Goal: Task Accomplishment & Management: Manage account settings

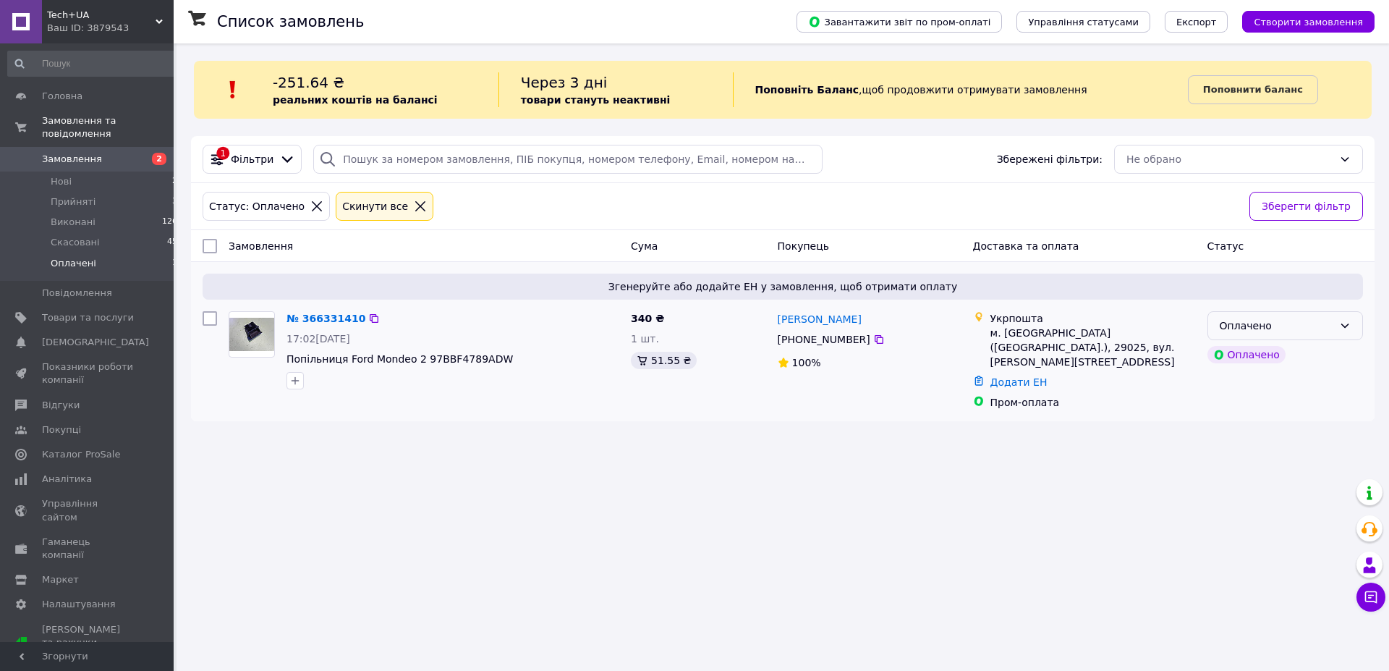
click at [1331, 329] on div "Оплачено" at bounding box center [1277, 326] width 114 height 16
click at [1250, 356] on li "Прийнято" at bounding box center [1285, 357] width 154 height 26
click at [346, 360] on span "Попільниця Ford Mondeo 2 97BBF4789ADW" at bounding box center [400, 359] width 226 height 12
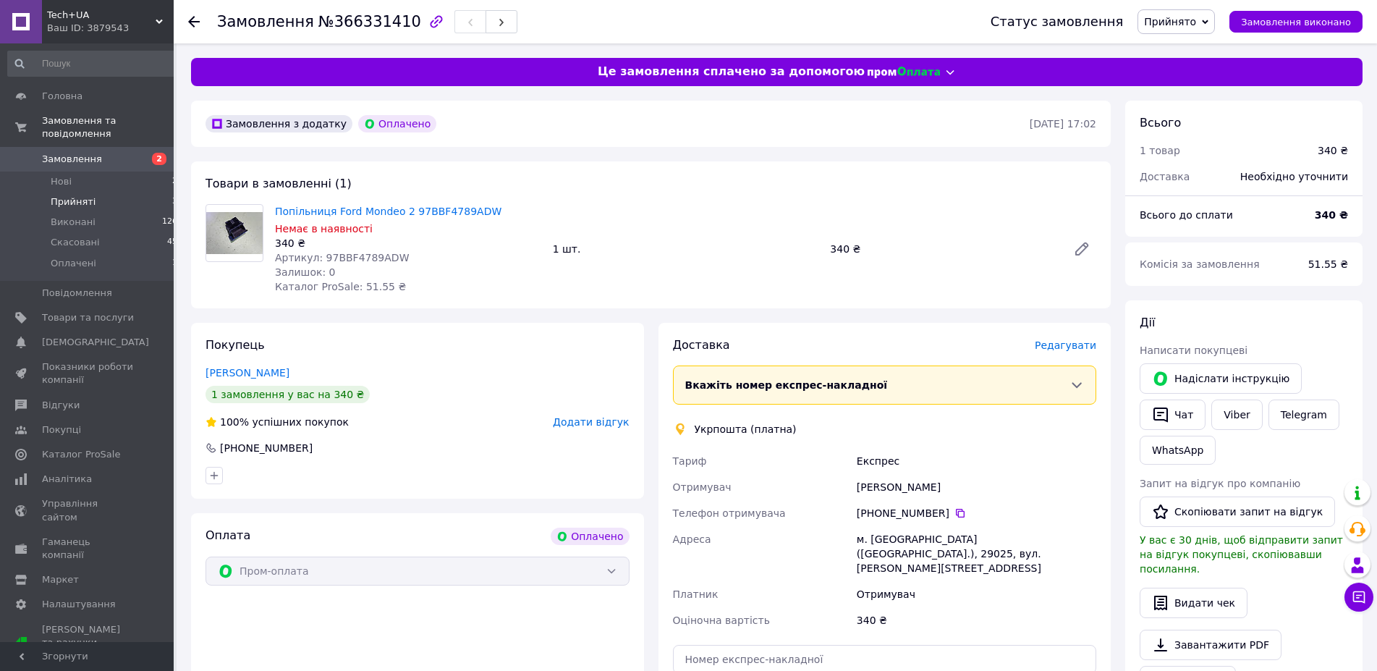
click at [80, 195] on span "Прийняті" at bounding box center [73, 201] width 45 height 13
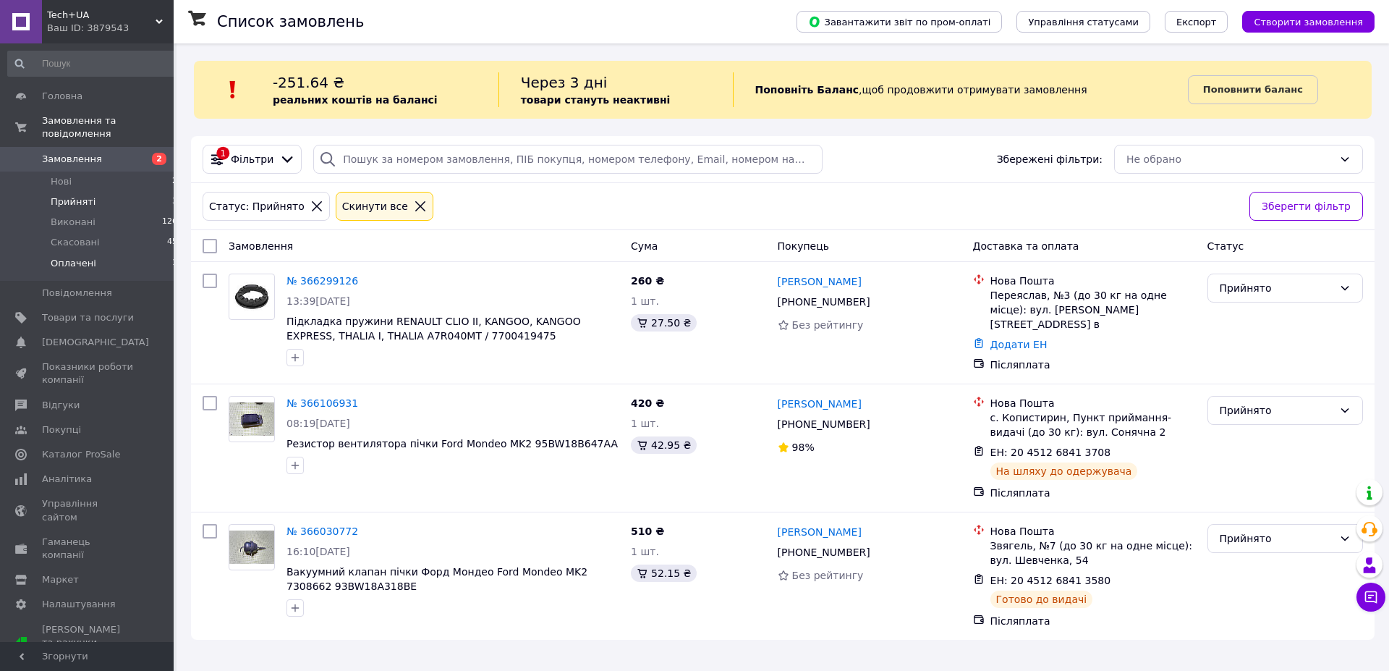
click at [90, 257] on span "Оплачені" at bounding box center [74, 263] width 46 height 13
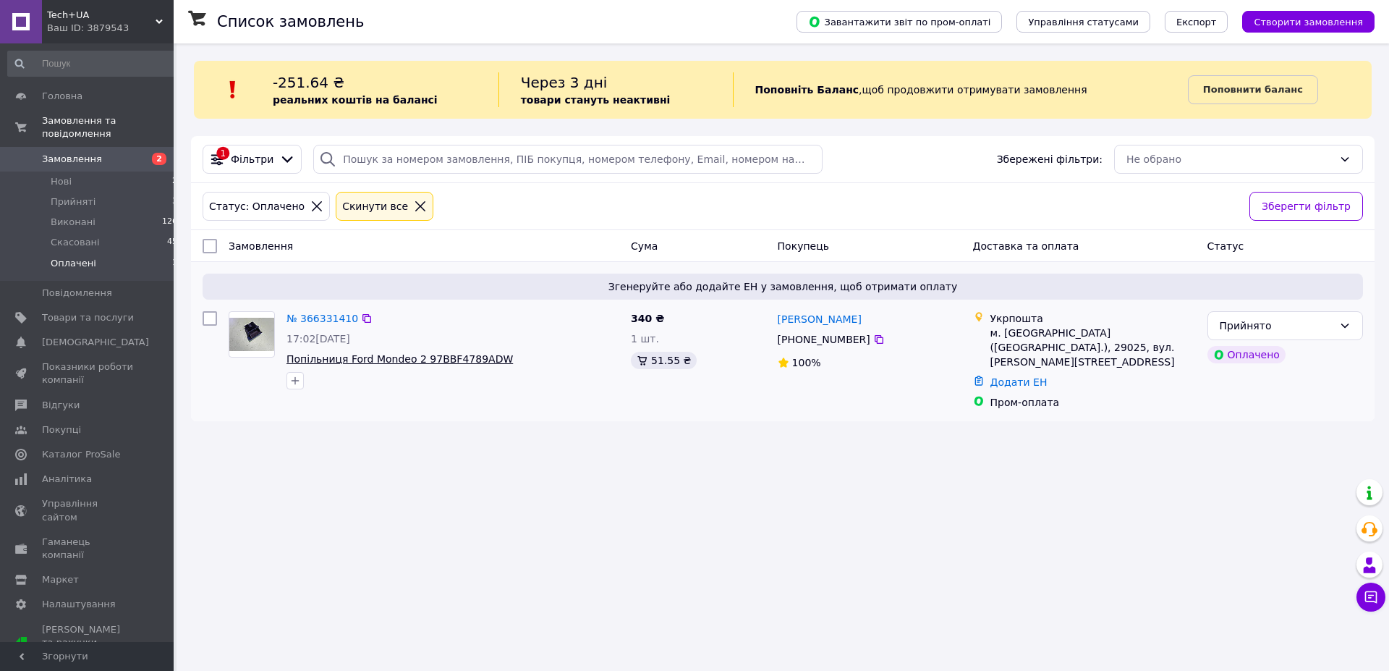
click at [410, 360] on span "Попільниця Ford Mondeo 2 97BBF4789ADW" at bounding box center [400, 359] width 226 height 12
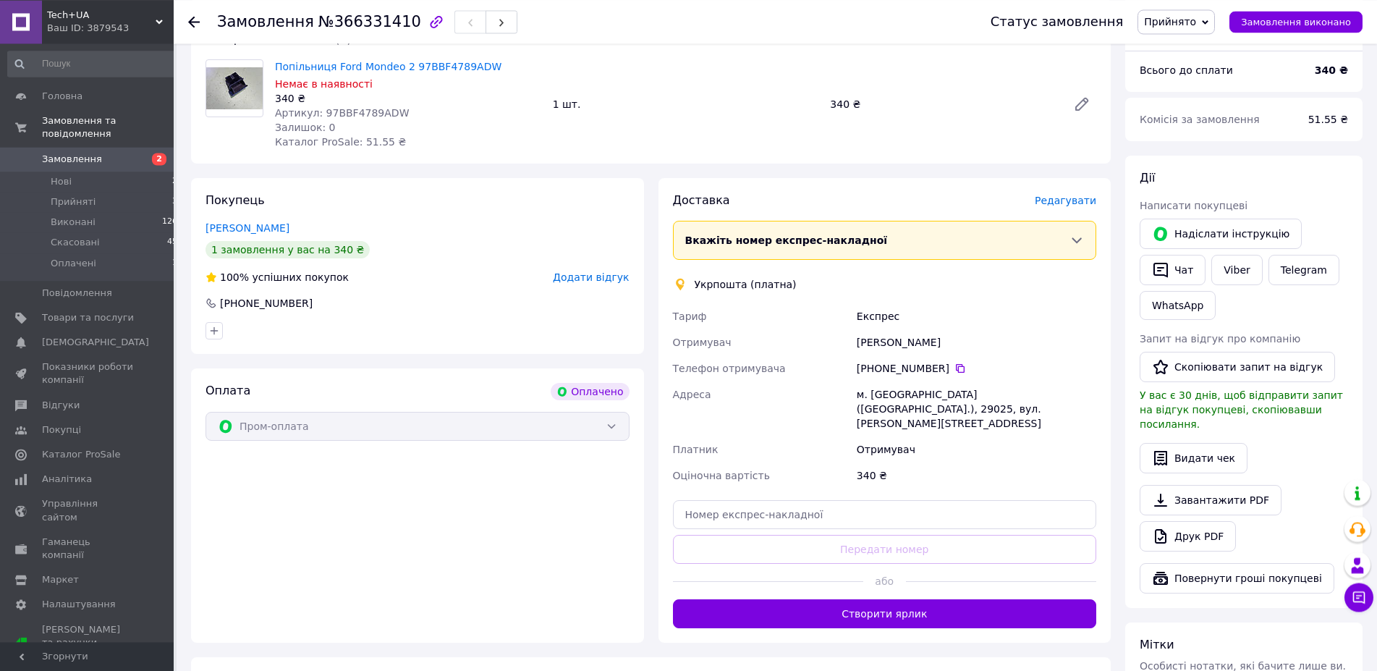
scroll to position [148, 0]
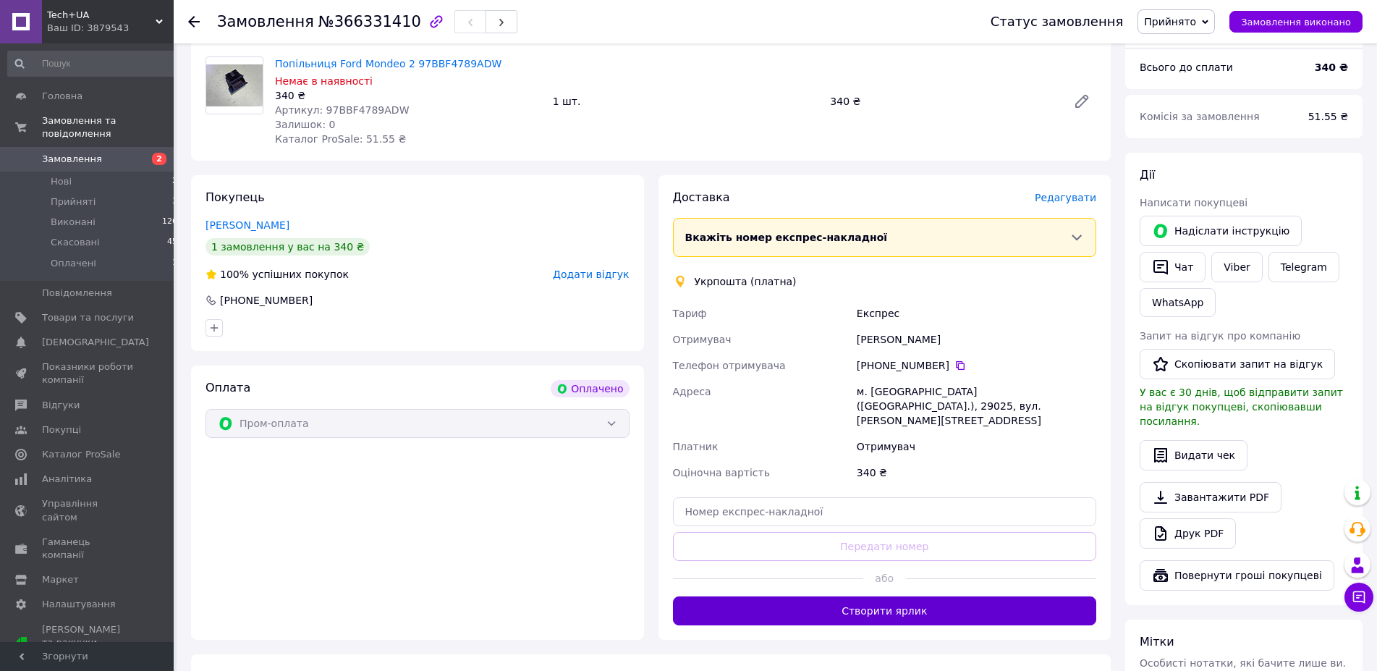
click at [891, 596] on button "Створити ярлик" at bounding box center [885, 610] width 424 height 29
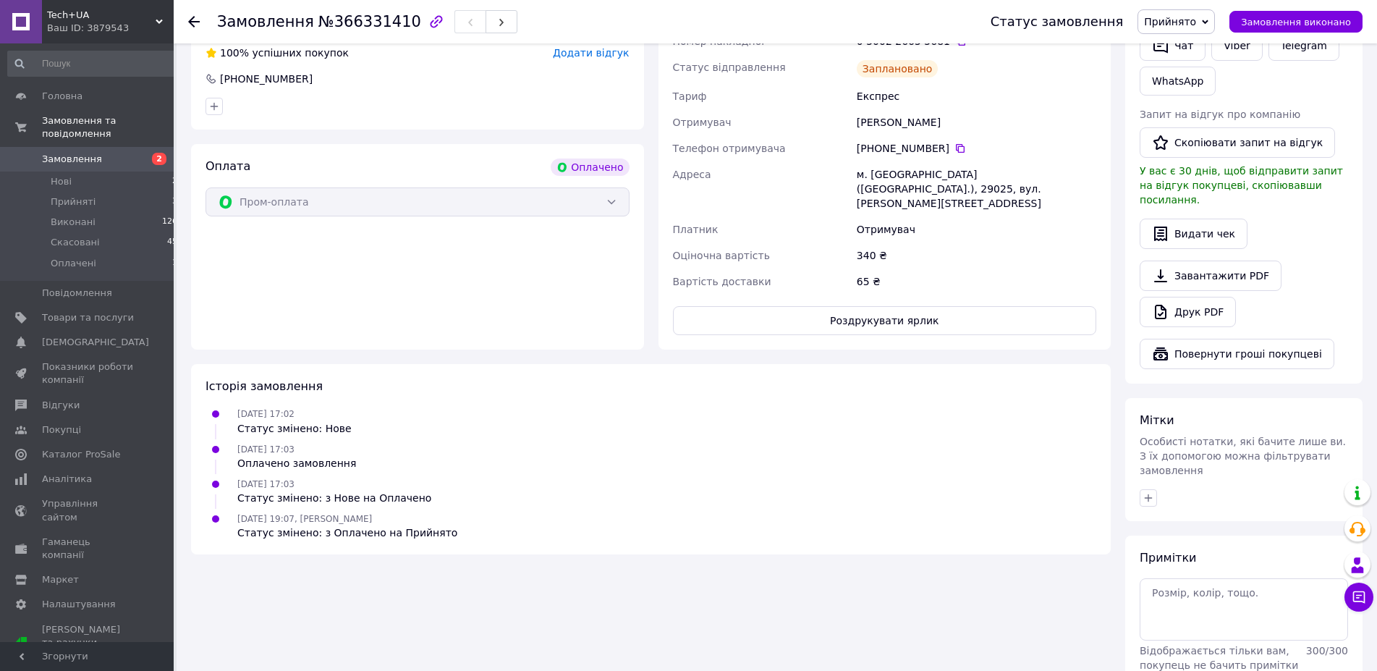
scroll to position [0, 0]
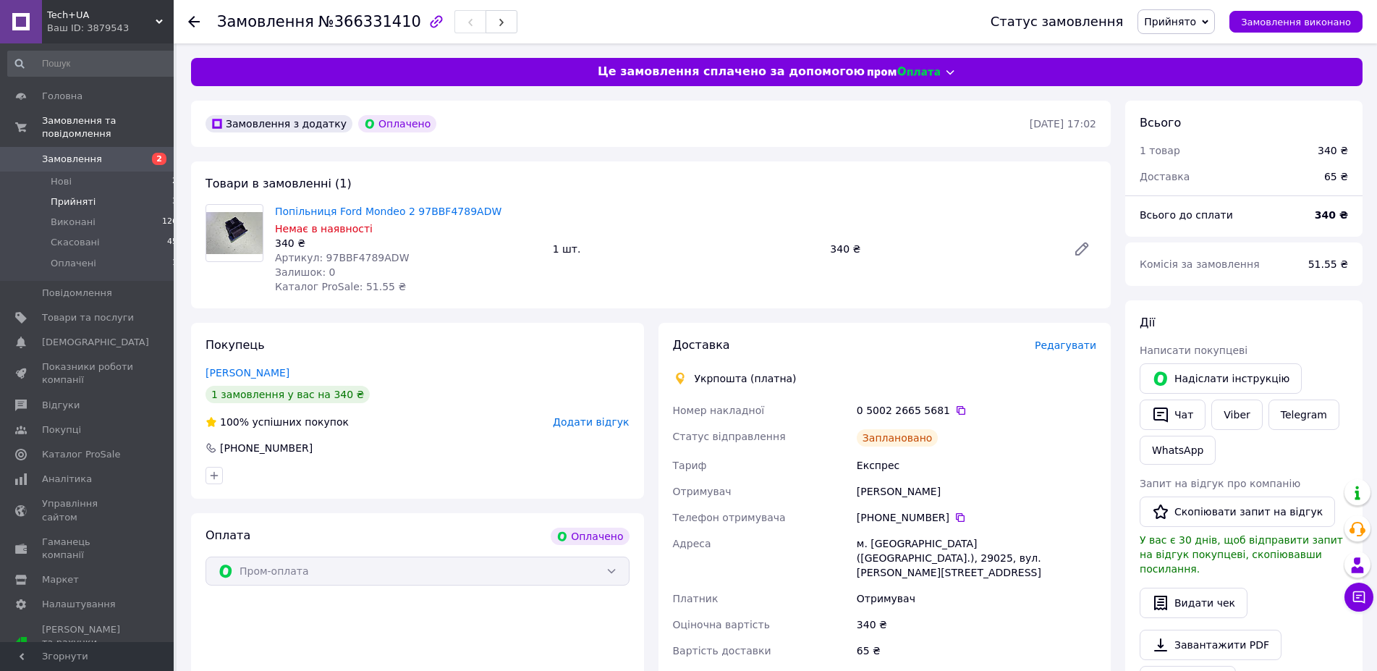
click at [65, 195] on span "Прийняті" at bounding box center [73, 201] width 45 height 13
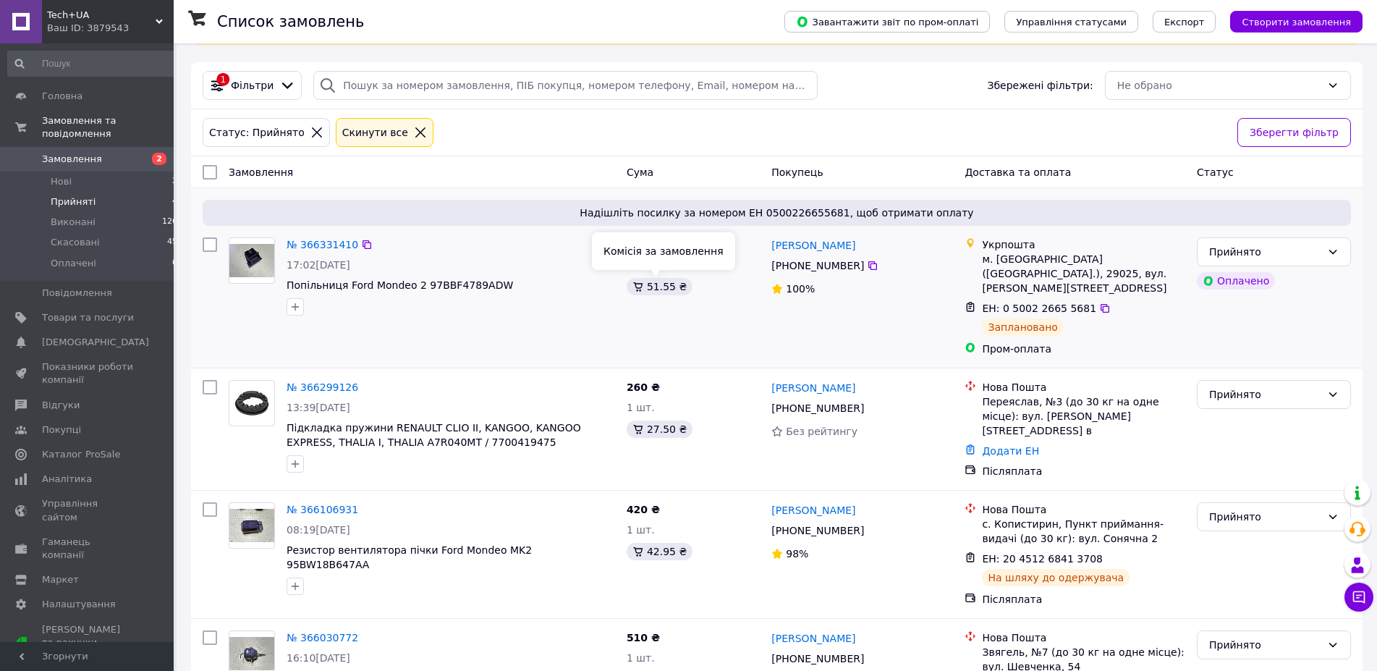
scroll to position [144, 0]
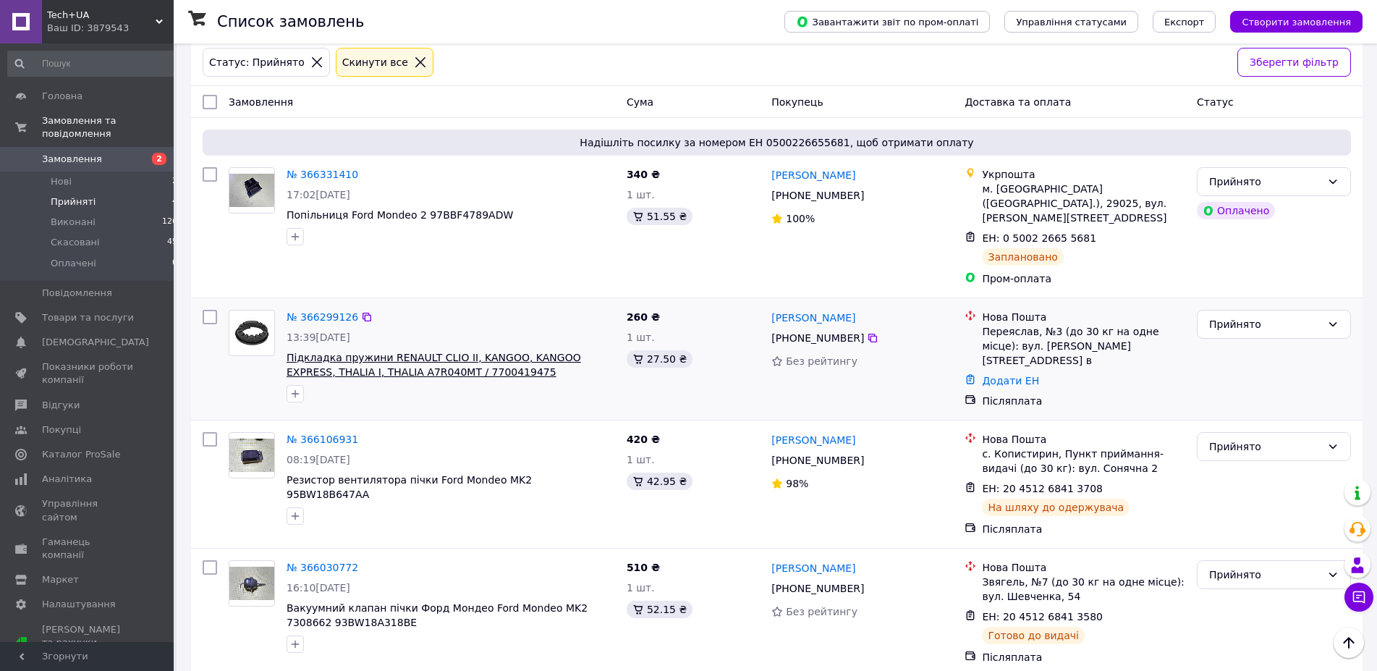
click at [434, 353] on span "Підкладка пружини RENAULT CLIO II, KANGOO, KANGOO EXPRESS, THALIA I, THALIA A7R…" at bounding box center [434, 365] width 295 height 26
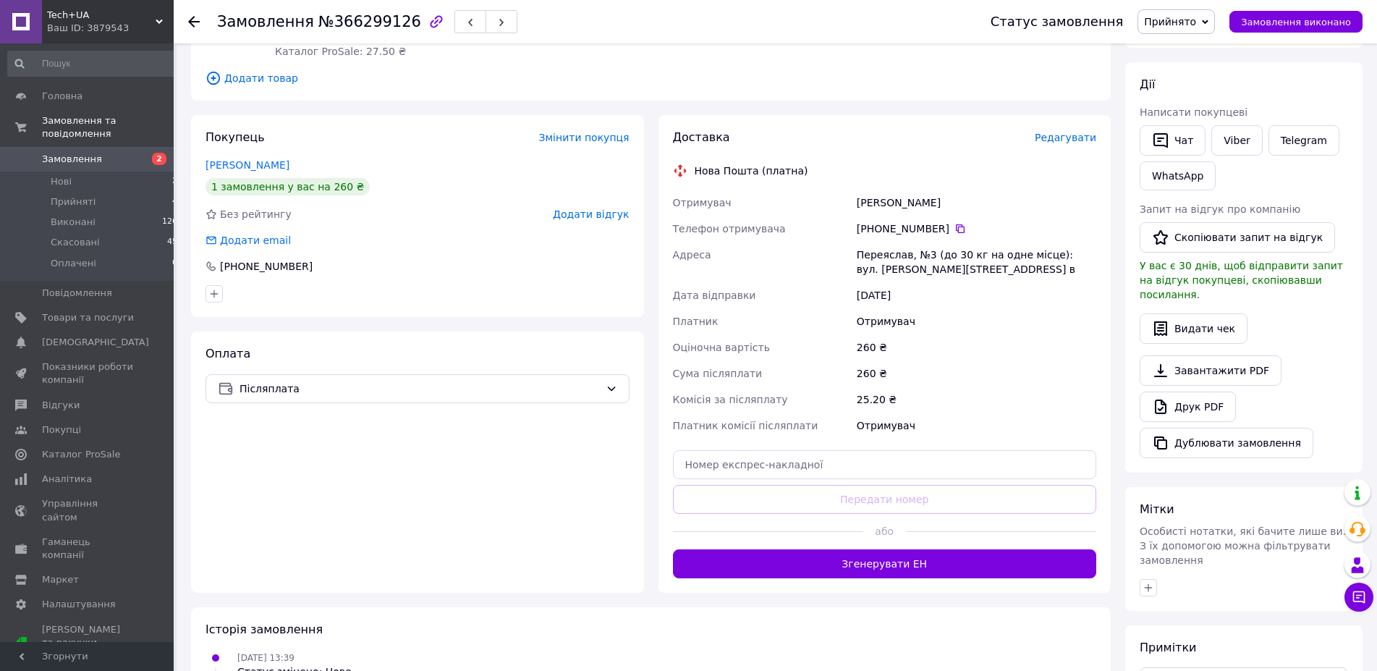
scroll to position [353, 0]
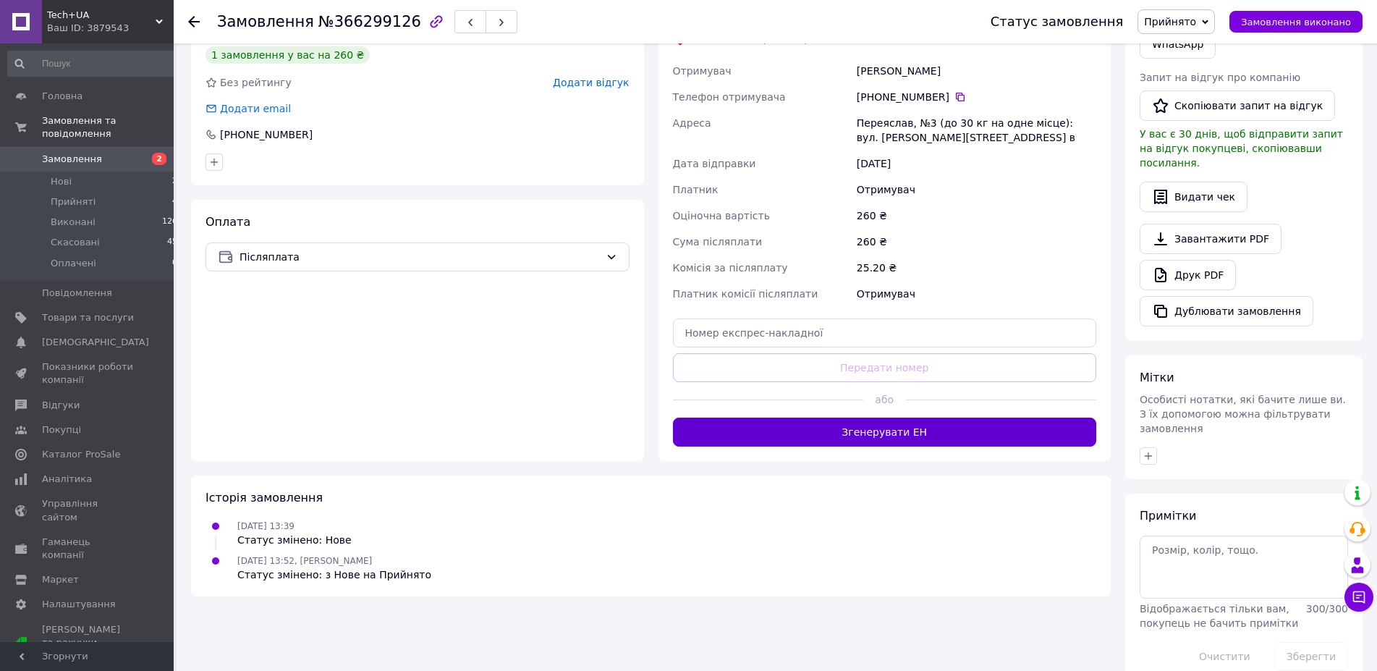
click at [863, 418] on button "Згенерувати ЕН" at bounding box center [885, 432] width 424 height 29
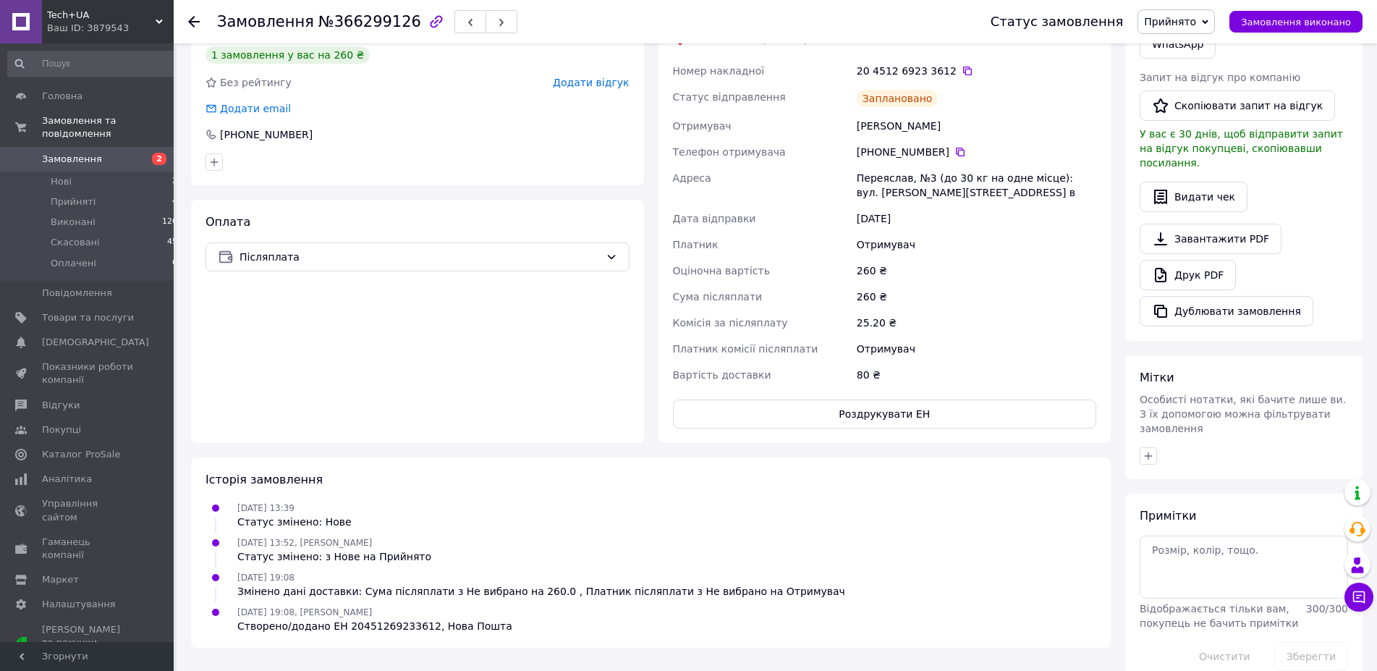
scroll to position [0, 0]
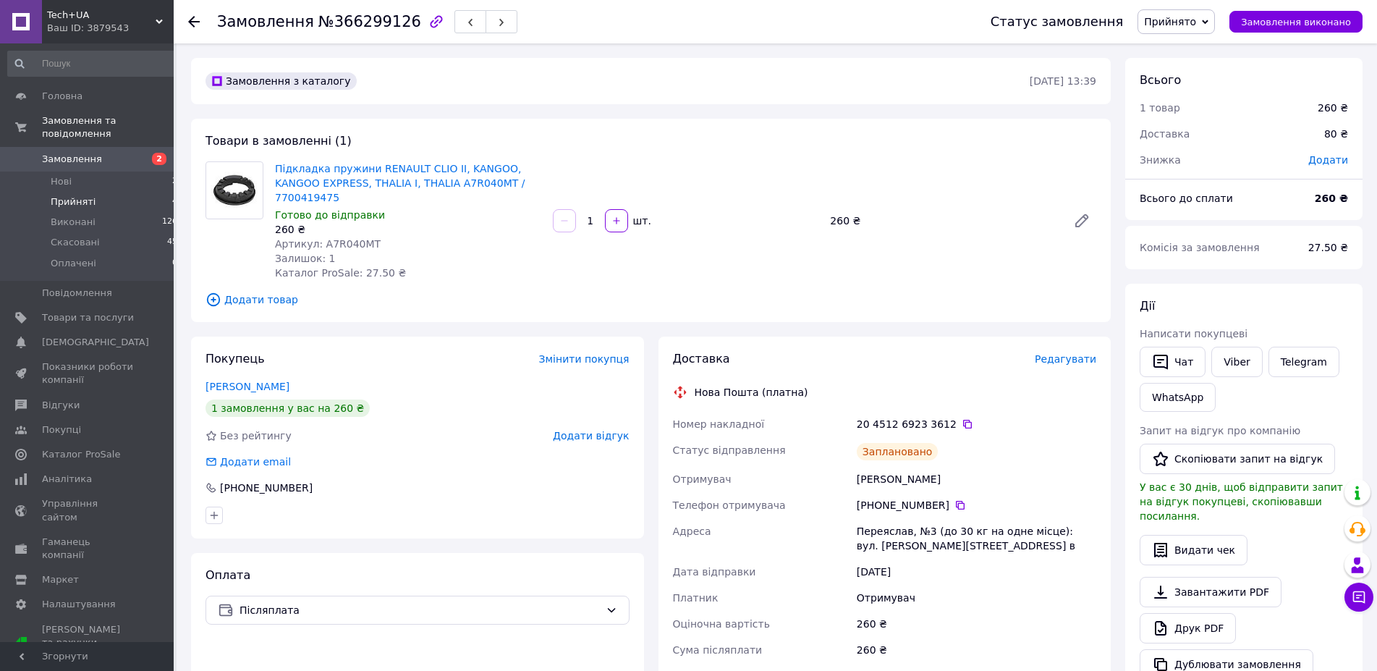
click at [68, 195] on span "Прийняті" at bounding box center [73, 201] width 45 height 13
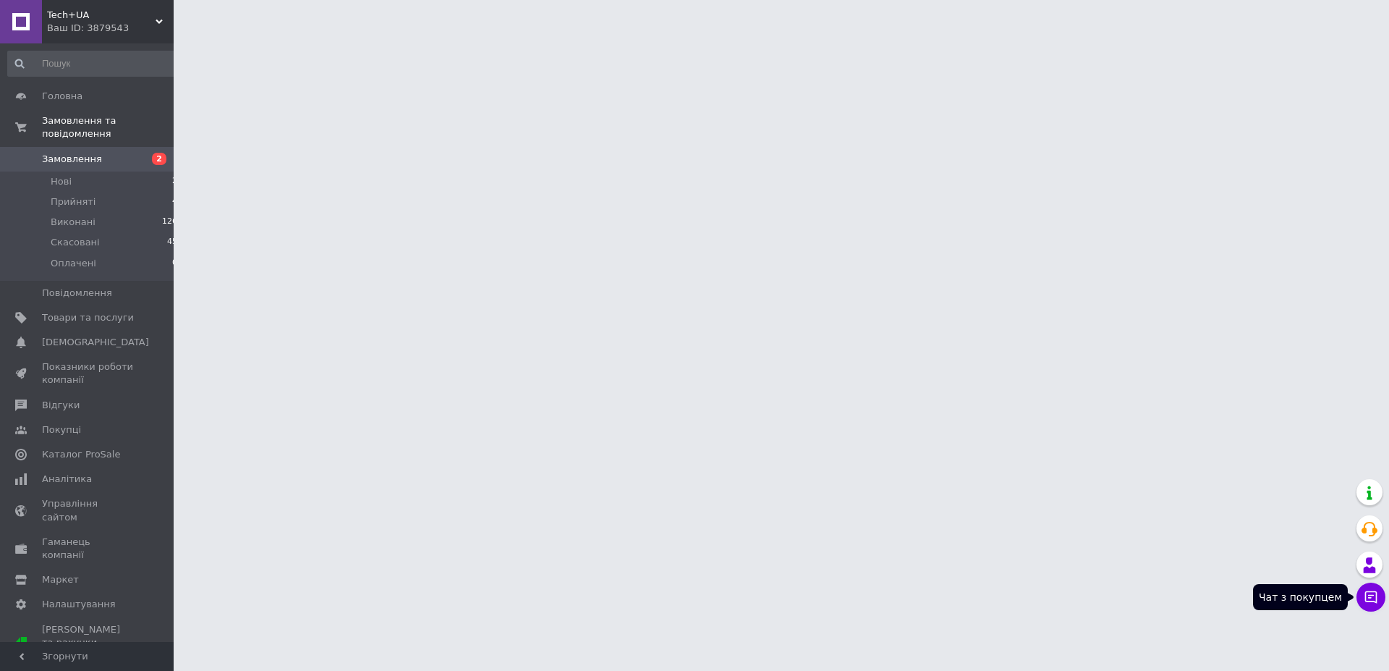
click at [1370, 603] on icon at bounding box center [1371, 597] width 14 height 14
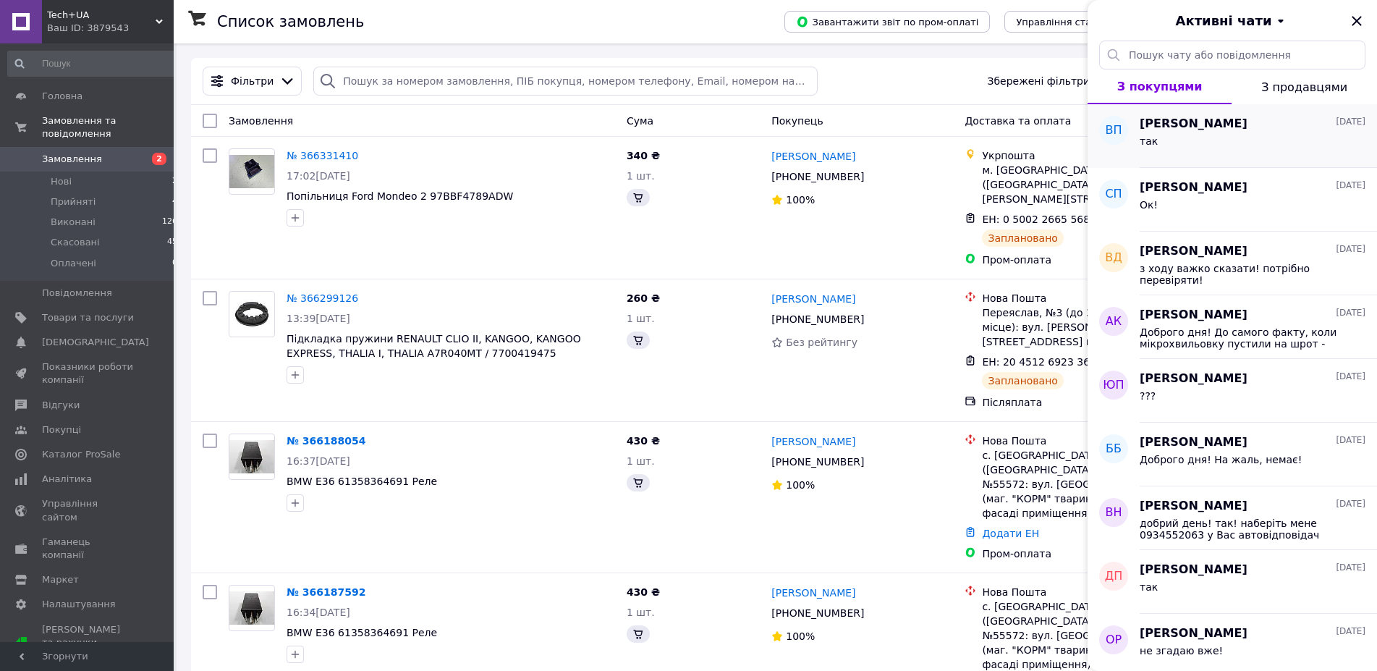
click at [1202, 117] on span "Валерій Пурик" at bounding box center [1194, 124] width 108 height 17
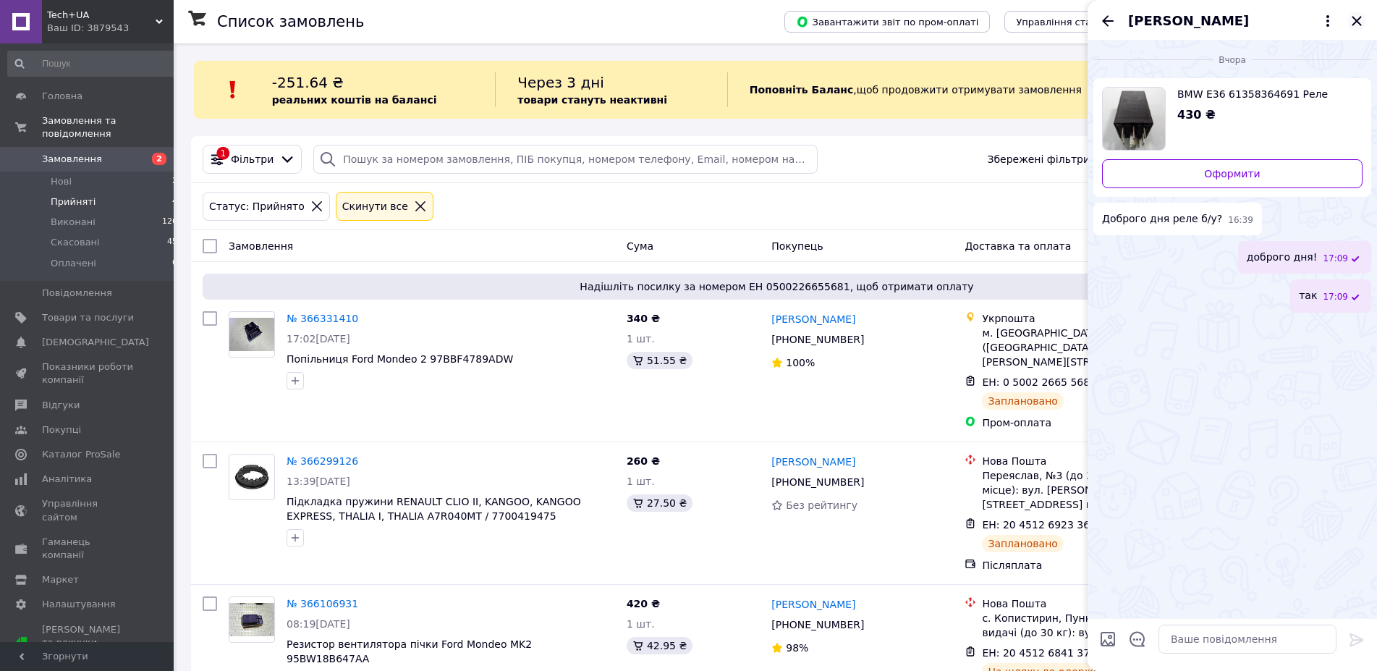
click at [1359, 19] on icon "Закрити" at bounding box center [1356, 20] width 9 height 9
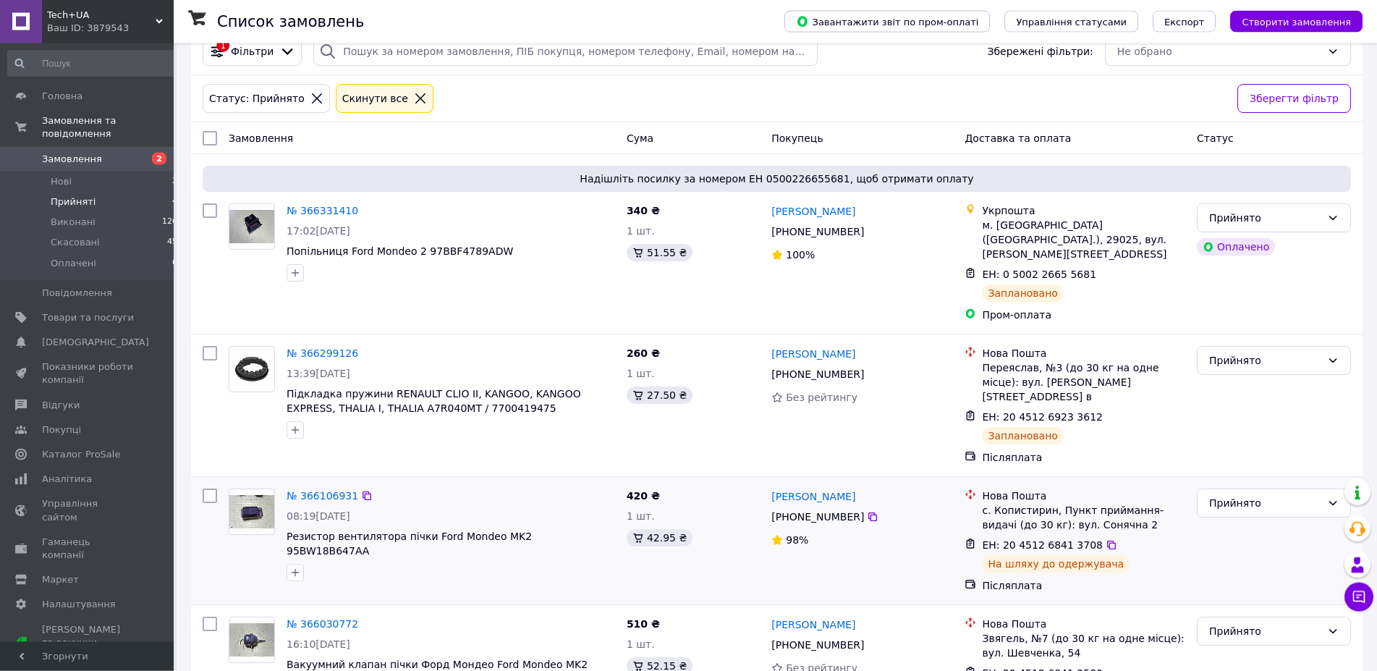
scroll to position [156, 0]
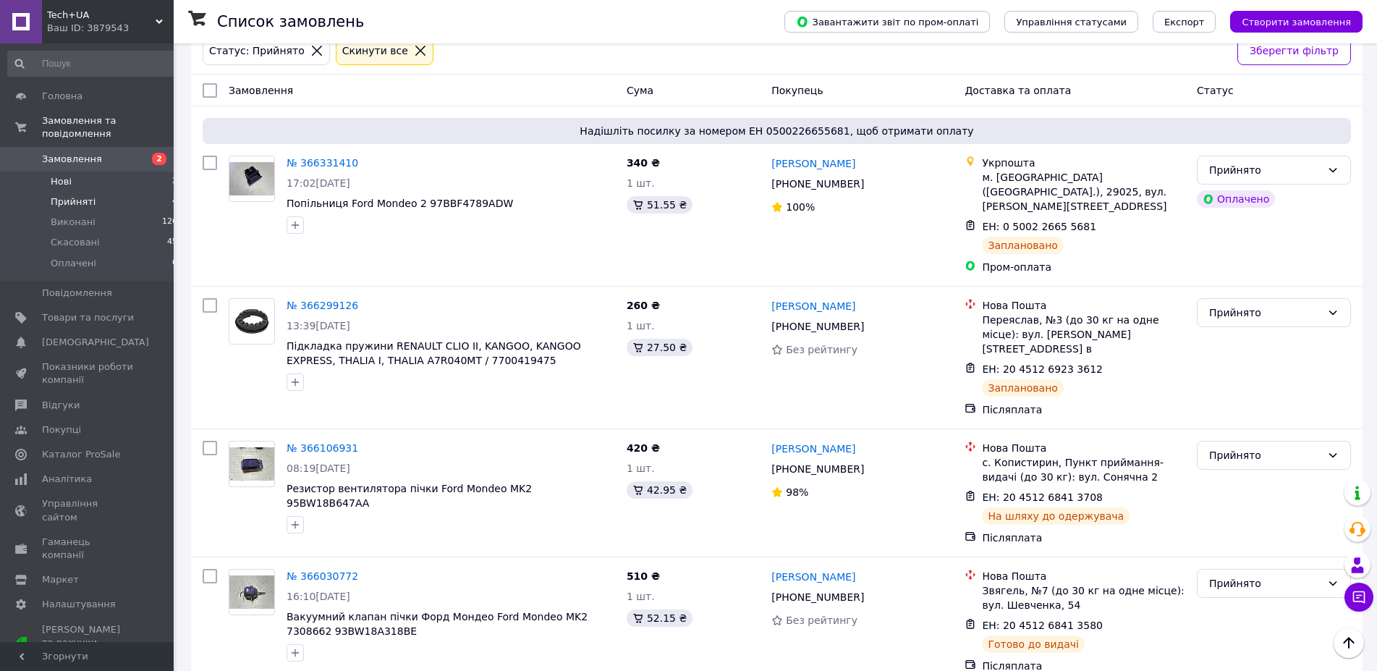
click at [72, 171] on li "Нові 2" at bounding box center [93, 181] width 186 height 20
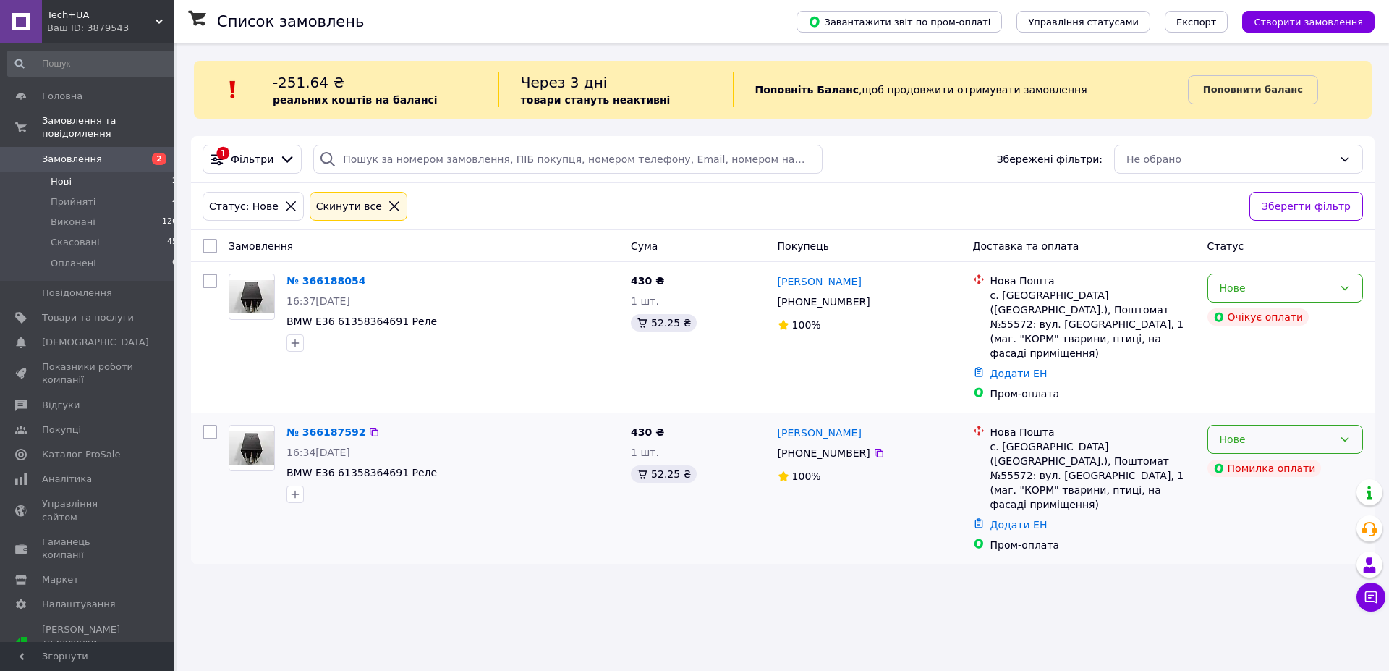
click at [1279, 431] on div "Нове" at bounding box center [1277, 439] width 114 height 16
click at [1250, 489] on li "Скасовано" at bounding box center [1285, 494] width 154 height 26
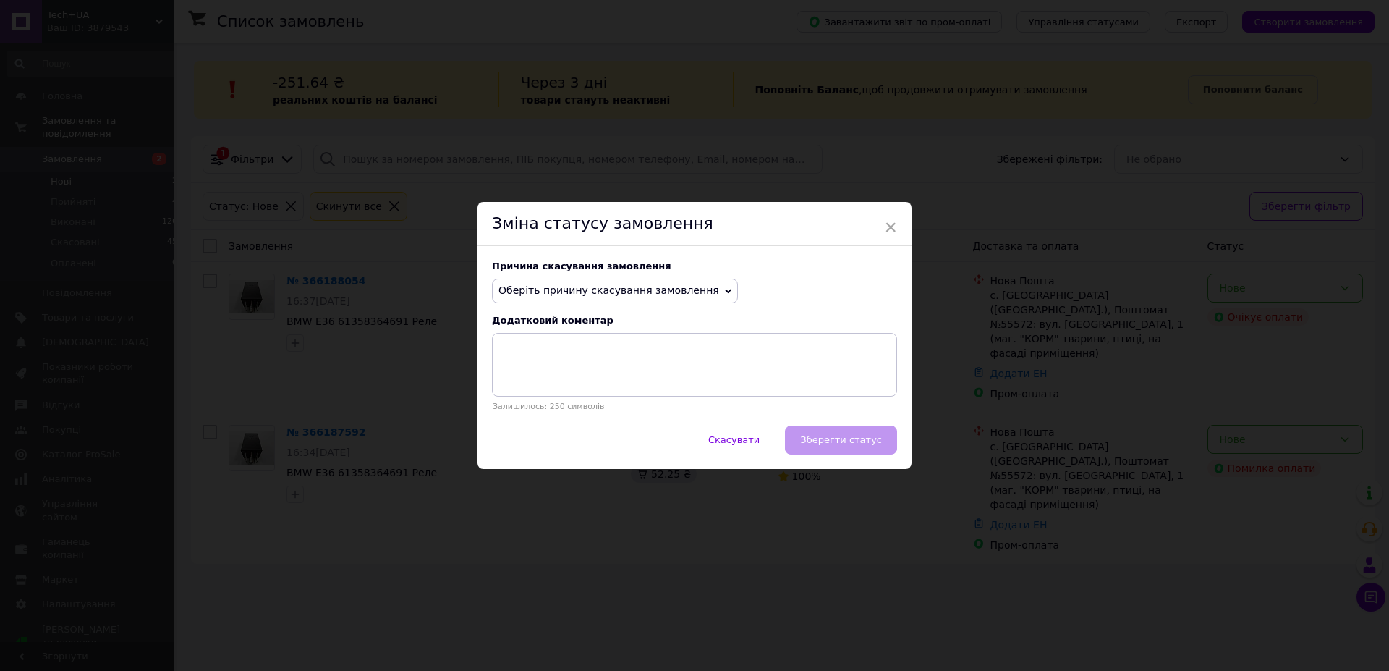
click at [624, 296] on span "Оберіть причину скасування замовлення" at bounding box center [609, 290] width 221 height 12
click at [566, 358] on li "Оплата не надійшла" at bounding box center [615, 359] width 245 height 20
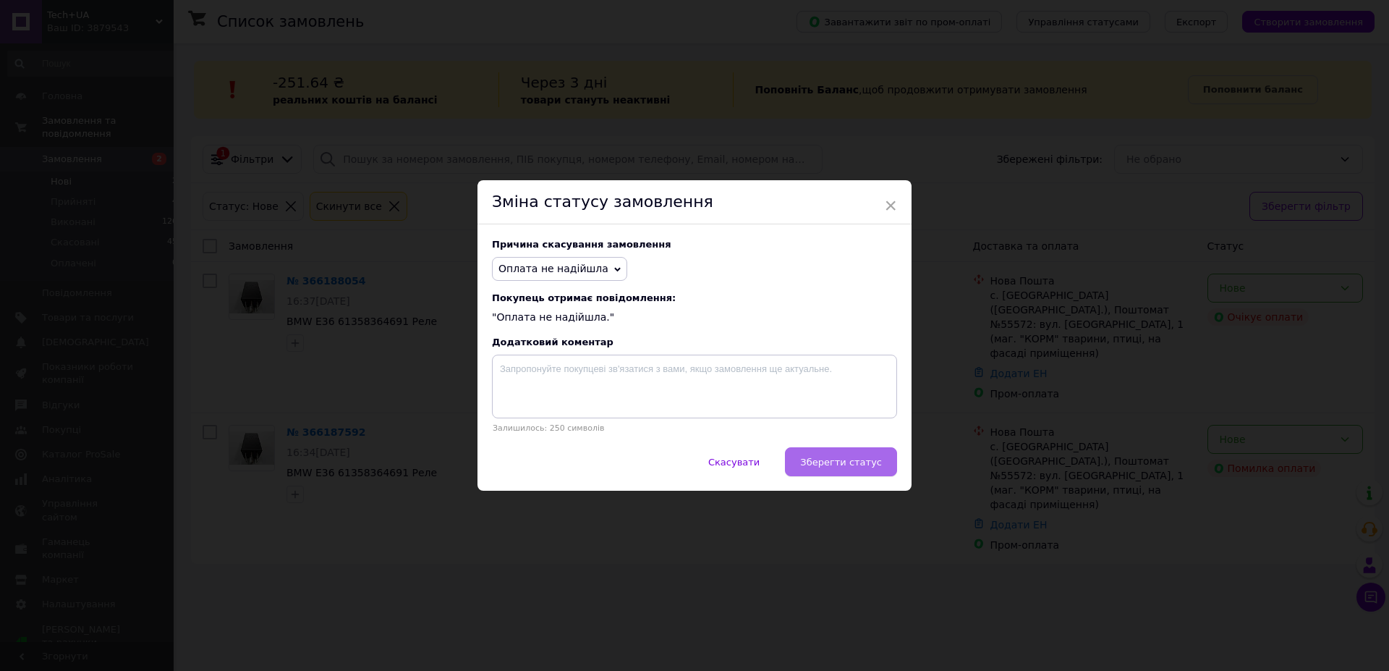
click at [825, 467] on span "Зберегти статус" at bounding box center [841, 462] width 82 height 11
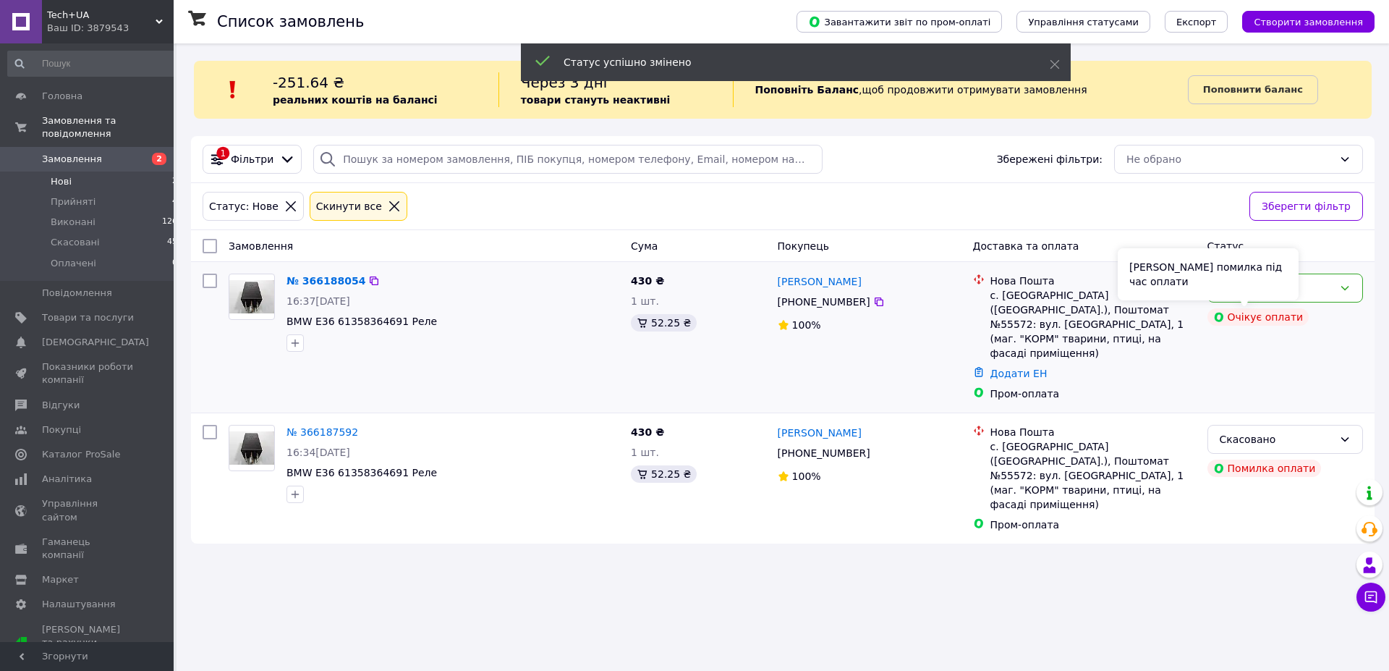
click at [1255, 291] on div "Сталася помилка під час оплати" at bounding box center [1208, 274] width 181 height 52
click at [1313, 295] on div "Нове" at bounding box center [1277, 288] width 114 height 16
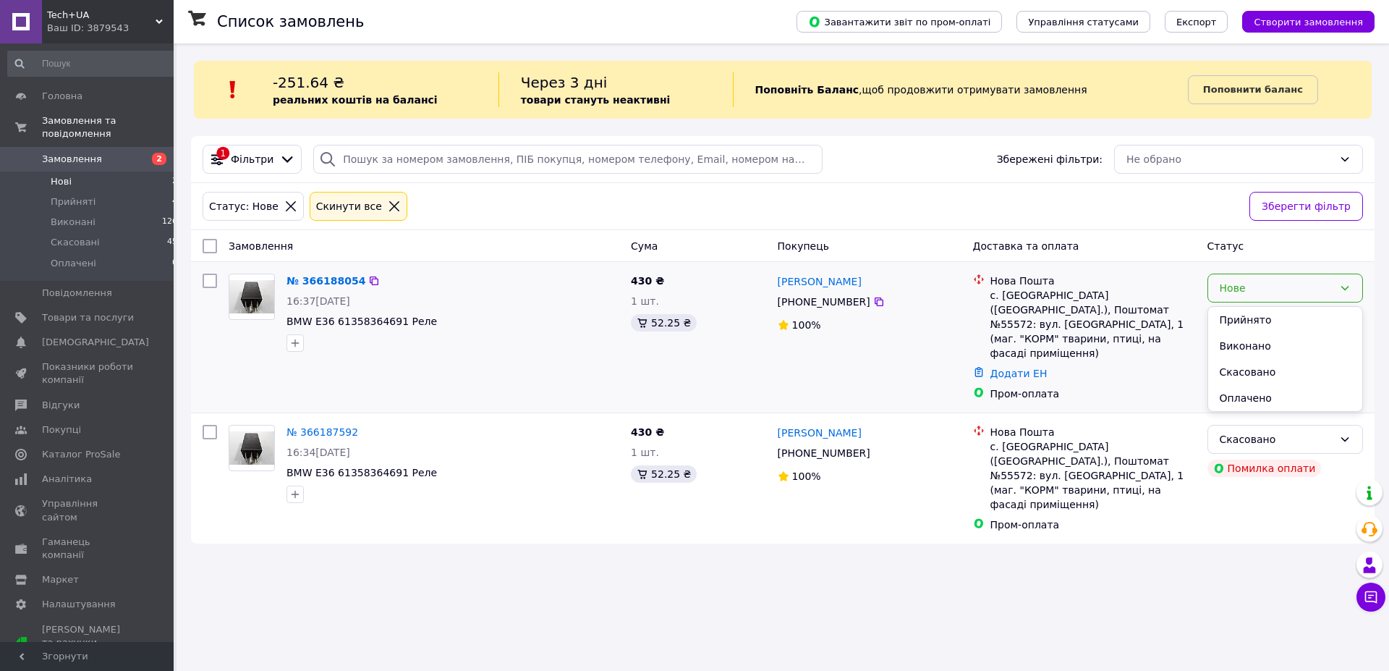
click at [1187, 363] on div "Додати ЕН" at bounding box center [1093, 373] width 211 height 20
click at [1354, 285] on div "Нове" at bounding box center [1286, 288] width 156 height 29
click at [1271, 375] on li "Скасовано" at bounding box center [1285, 372] width 154 height 26
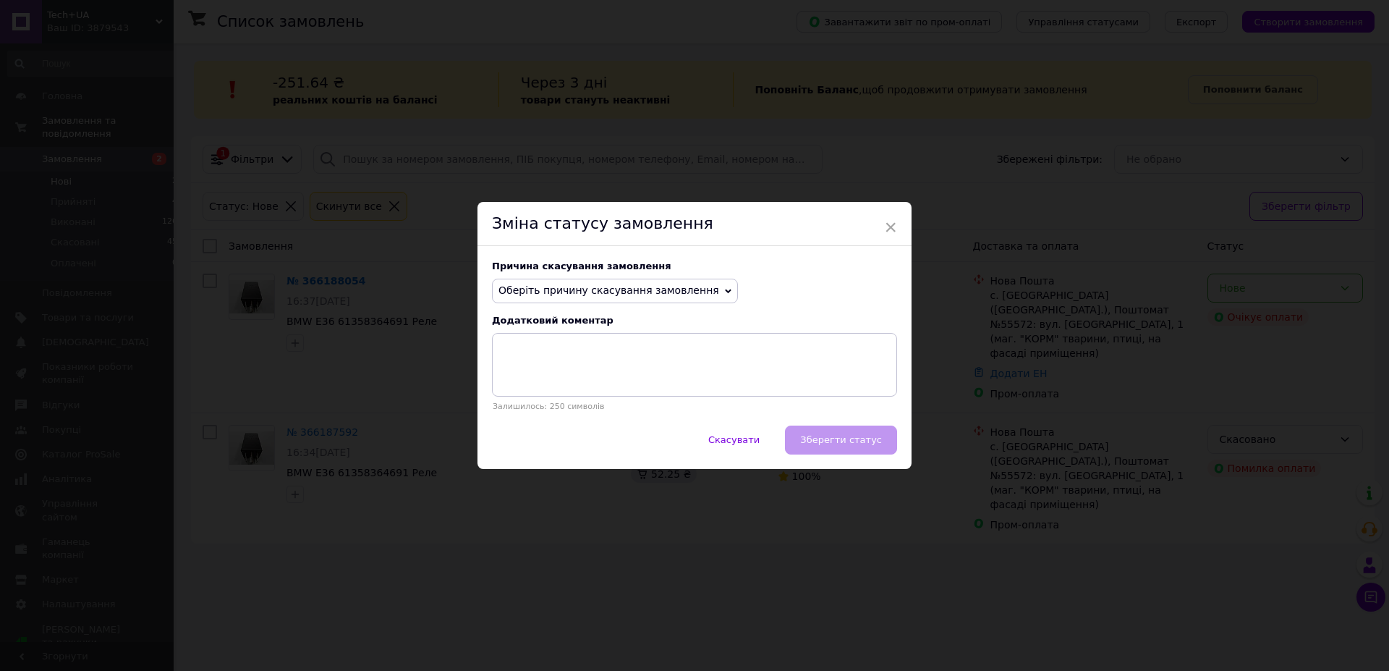
click at [665, 287] on span "Оберіть причину скасування замовлення" at bounding box center [609, 290] width 221 height 12
click at [551, 364] on li "Оплата не надійшла" at bounding box center [615, 359] width 245 height 20
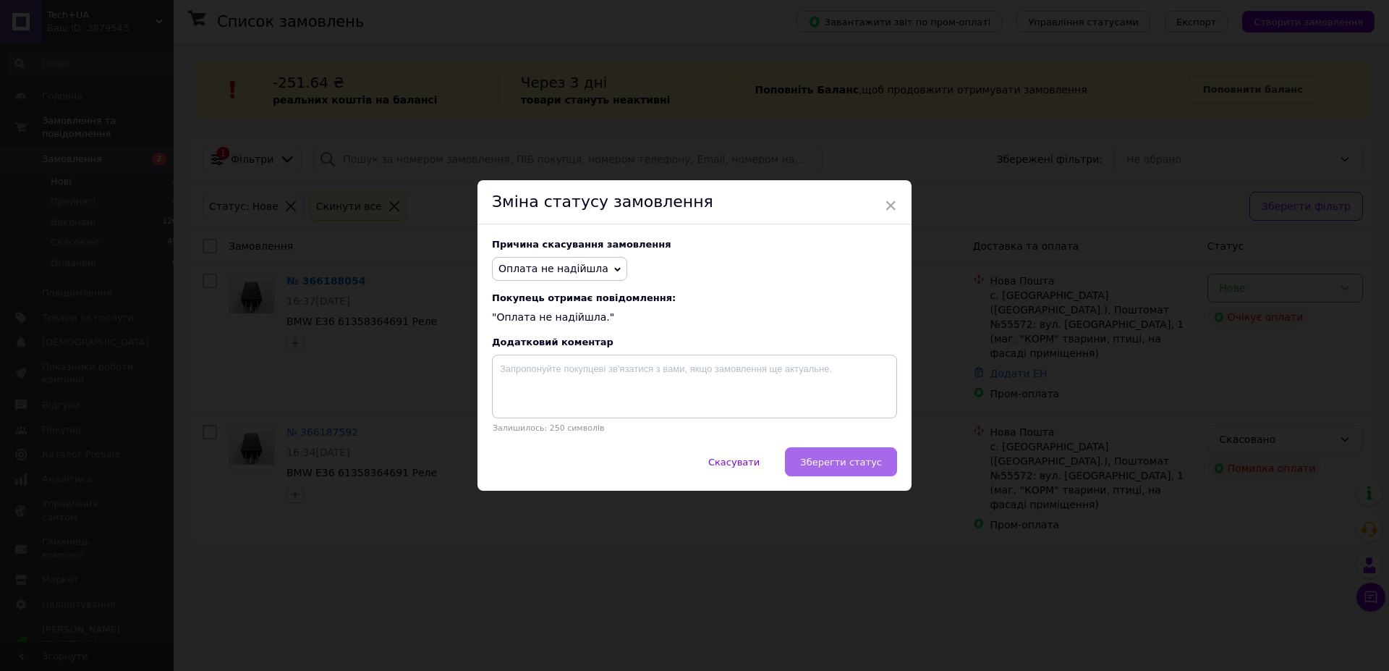
click at [835, 463] on span "Зберегти статус" at bounding box center [841, 462] width 82 height 11
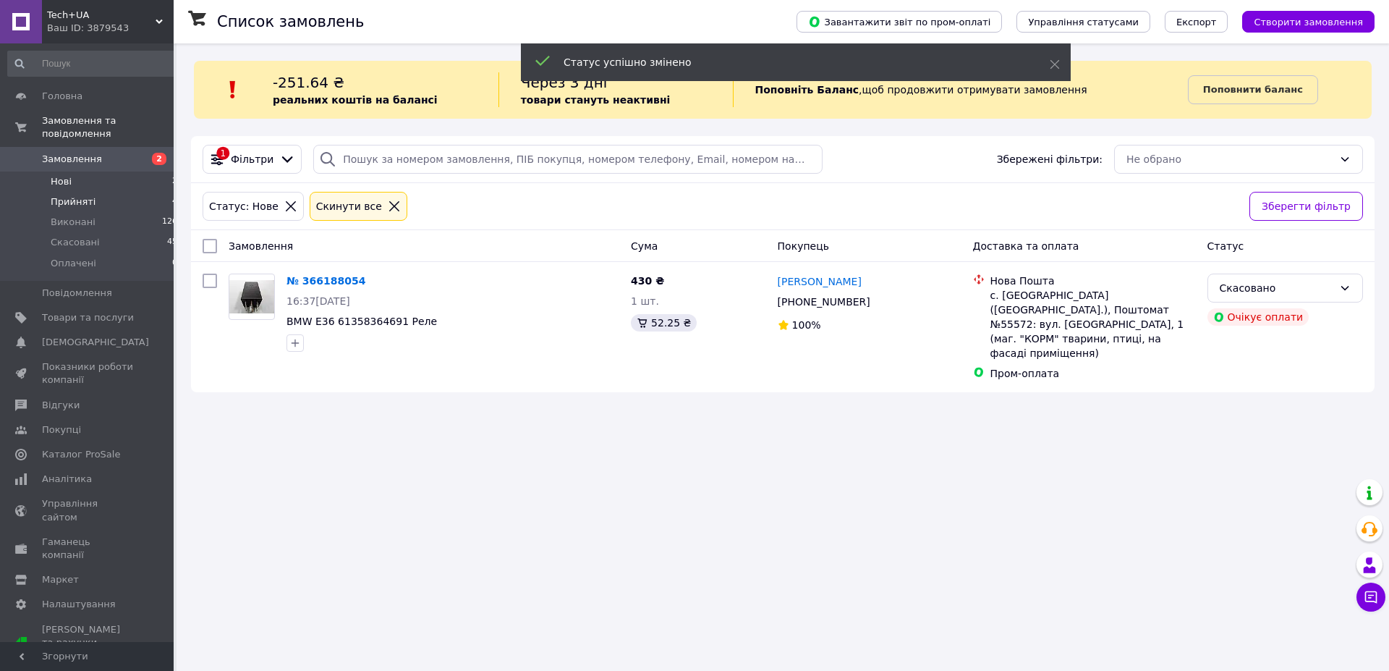
click at [84, 195] on span "Прийняті" at bounding box center [73, 201] width 45 height 13
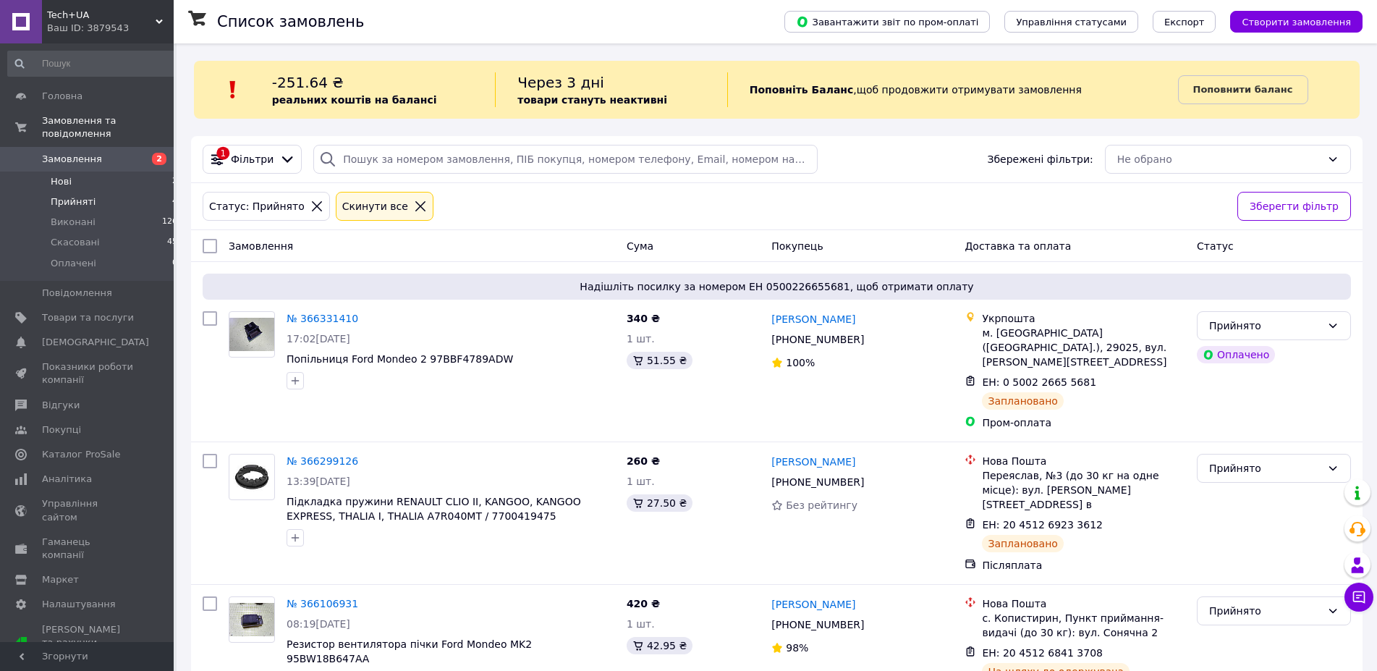
click at [75, 175] on li "Нові 2" at bounding box center [93, 181] width 186 height 20
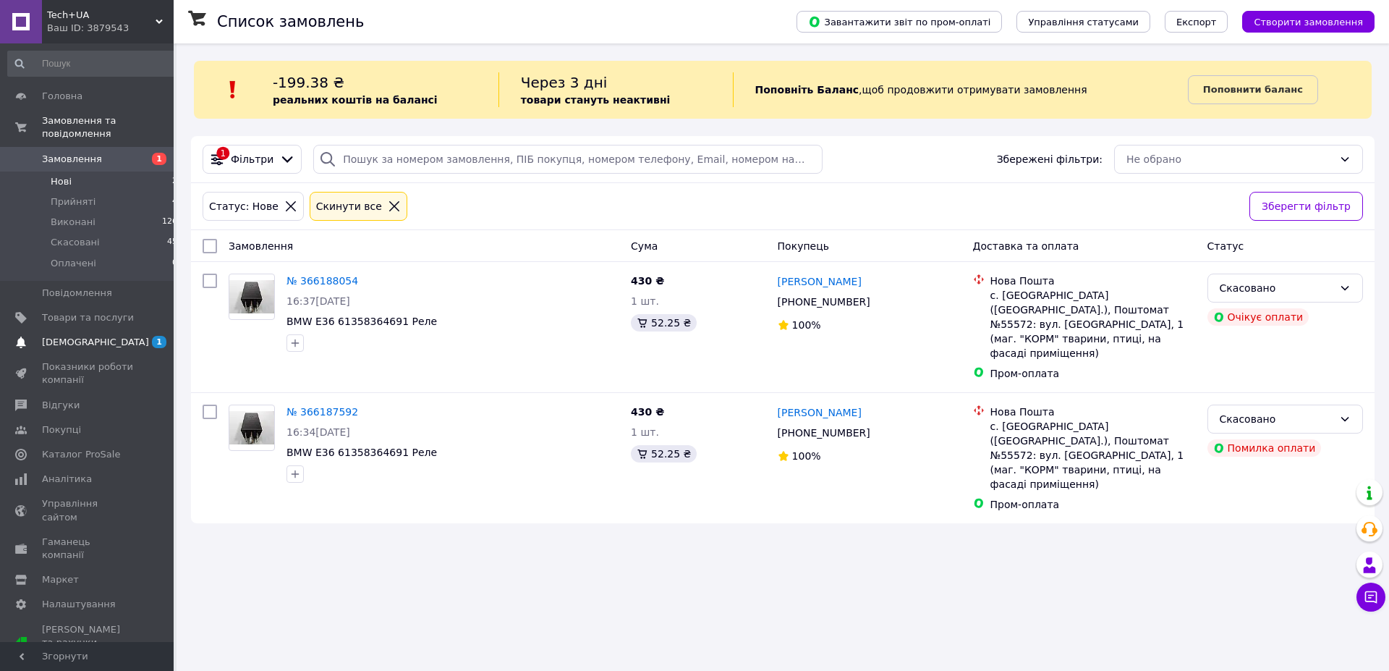
click at [67, 336] on span "[DEMOGRAPHIC_DATA]" at bounding box center [95, 342] width 107 height 13
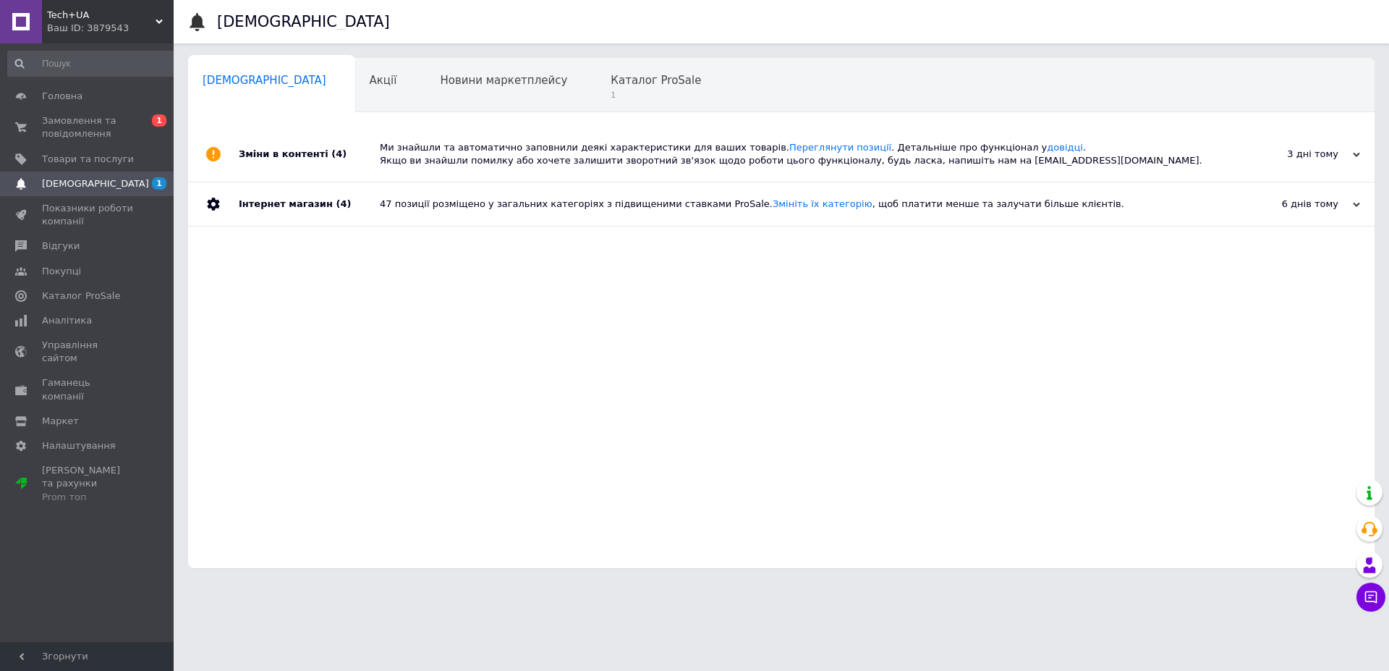
click at [510, 159] on div "Ми знайшли та автоматично заповнили деякі характеристики для ваших товарів. Пер…" at bounding box center [798, 154] width 836 height 26
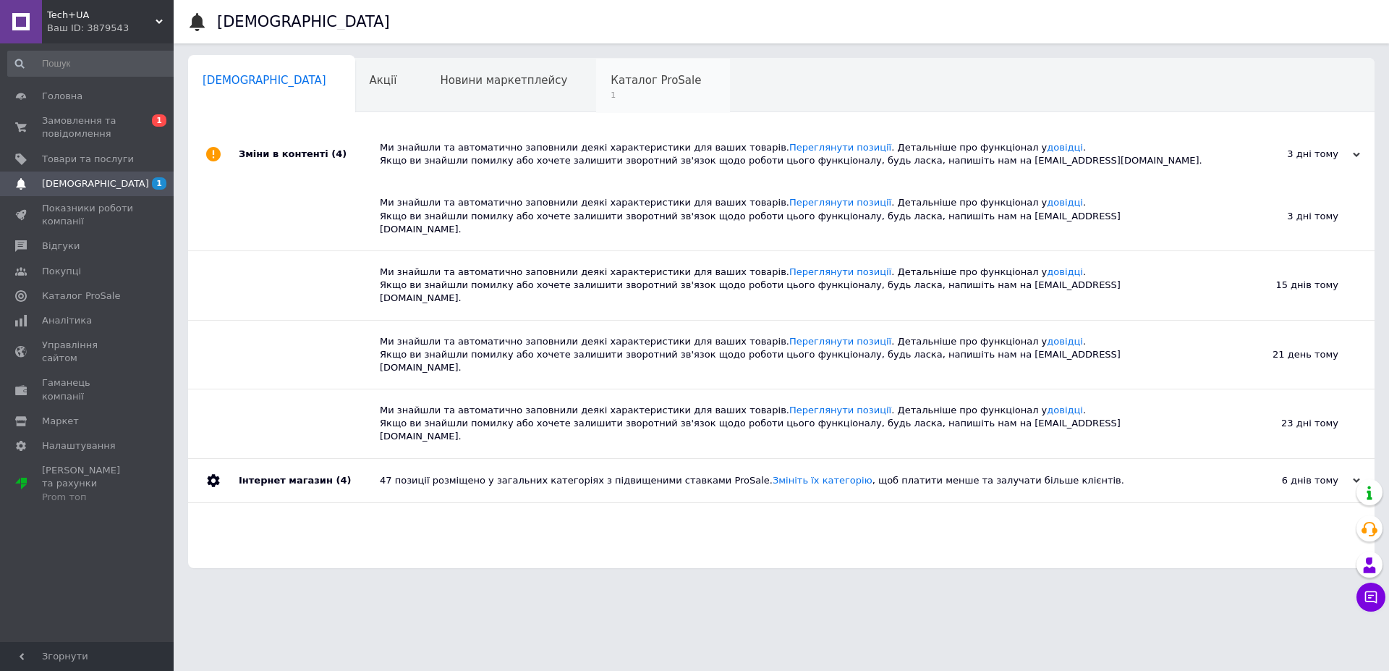
click at [611, 80] on span "Каталог ProSale" at bounding box center [656, 80] width 90 height 13
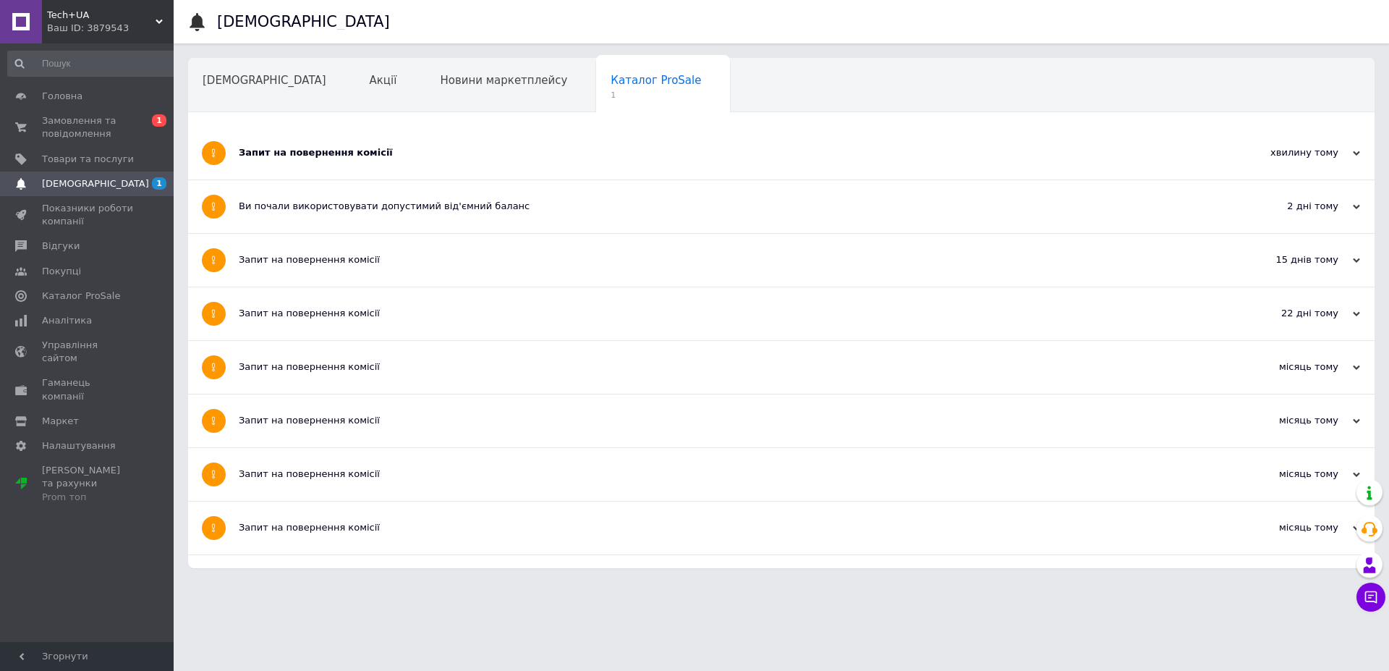
click at [334, 143] on div "Запит на повернення комісії" at bounding box center [727, 153] width 977 height 53
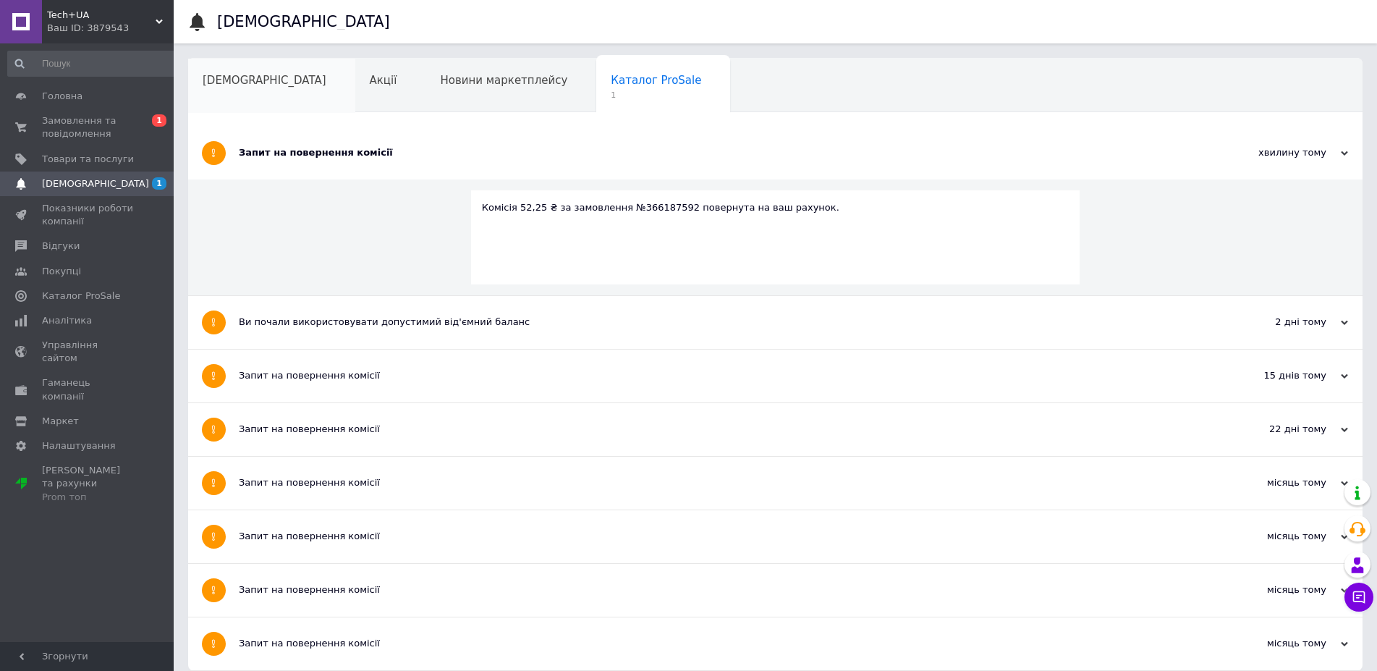
click at [258, 80] on span "[DEMOGRAPHIC_DATA]" at bounding box center [265, 80] width 124 height 13
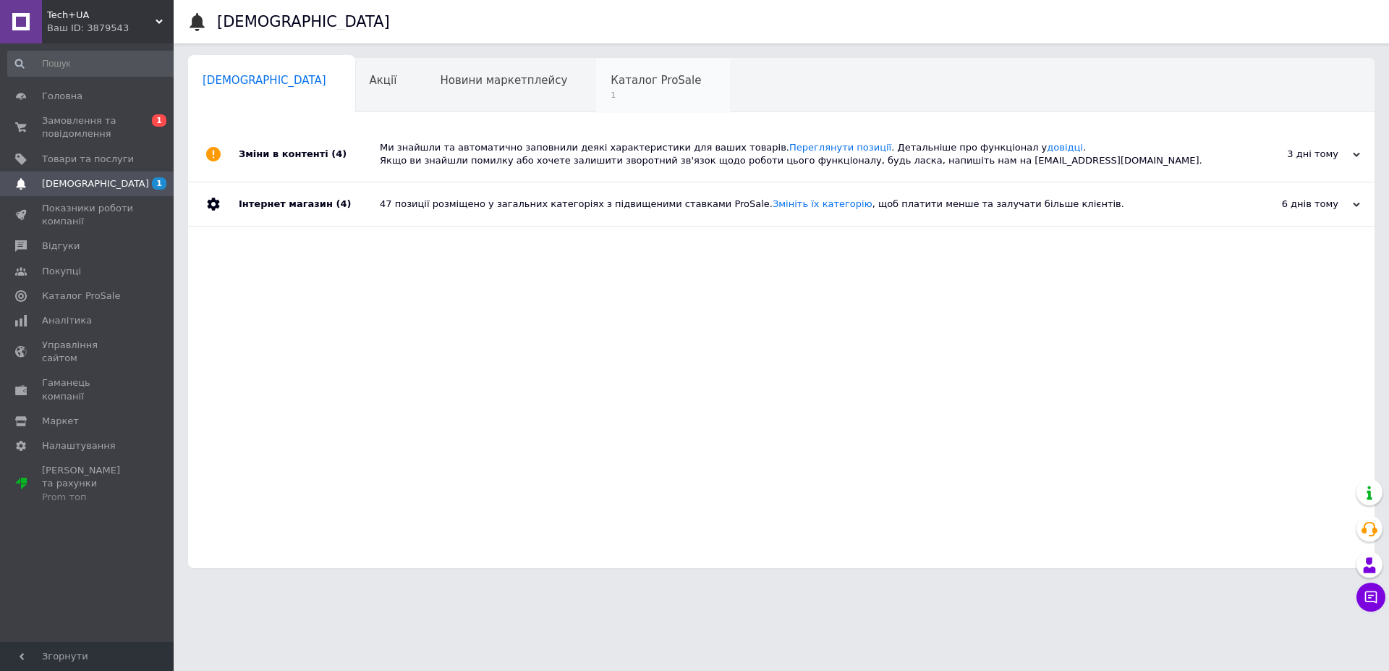
click at [611, 74] on span "Каталог ProSale" at bounding box center [656, 80] width 90 height 13
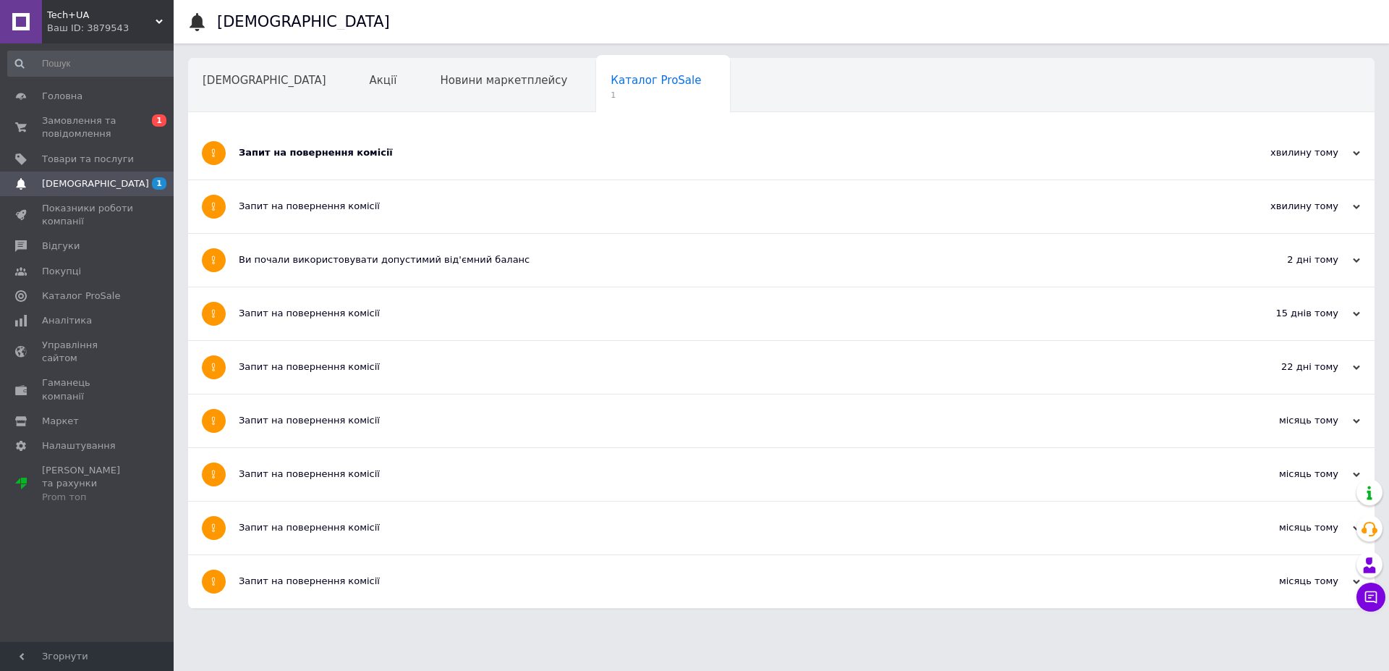
click at [298, 151] on div "Запит на повернення комісії" at bounding box center [727, 152] width 977 height 13
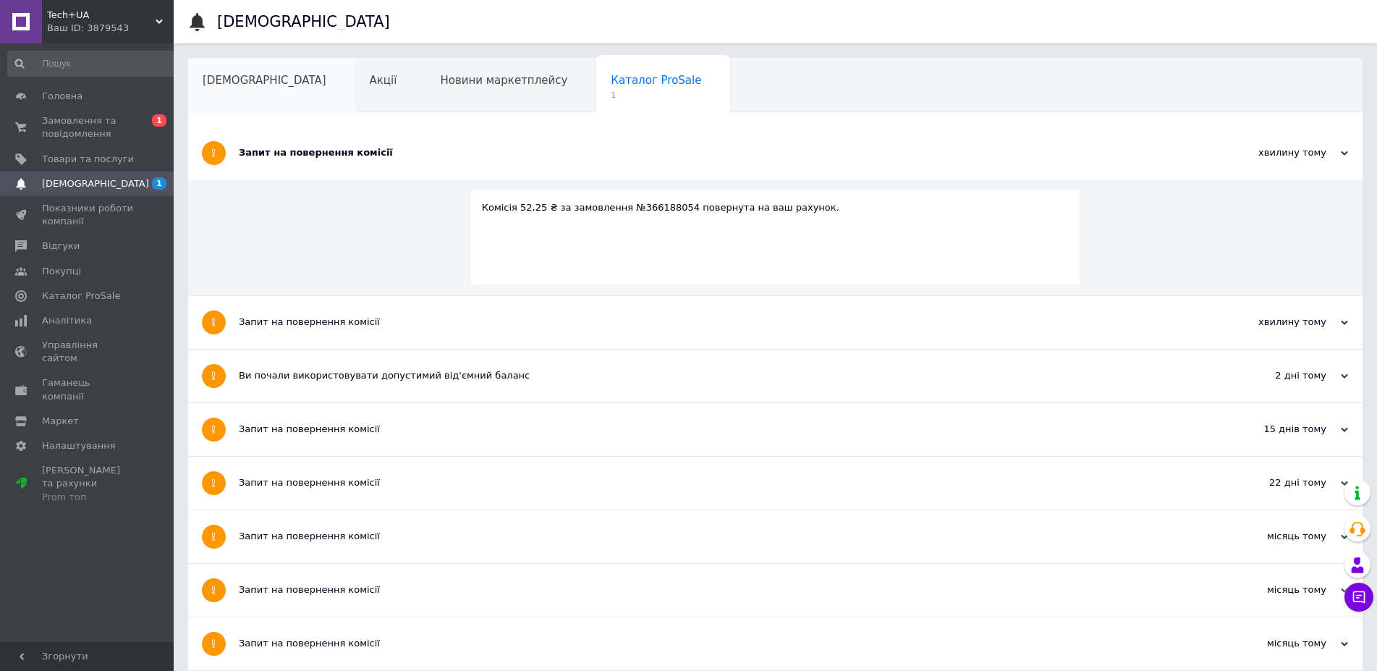
click at [237, 86] on span "[DEMOGRAPHIC_DATA]" at bounding box center [265, 80] width 124 height 13
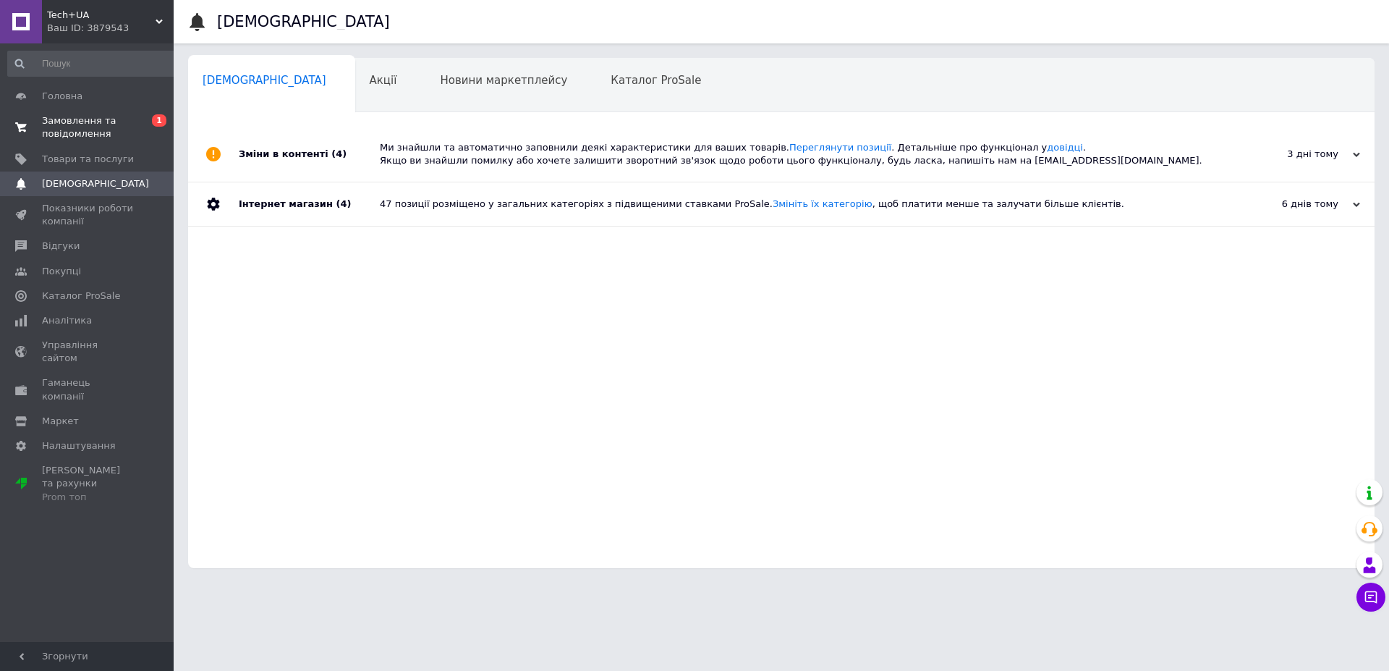
click at [67, 117] on span "Замовлення та повідомлення" at bounding box center [88, 127] width 92 height 26
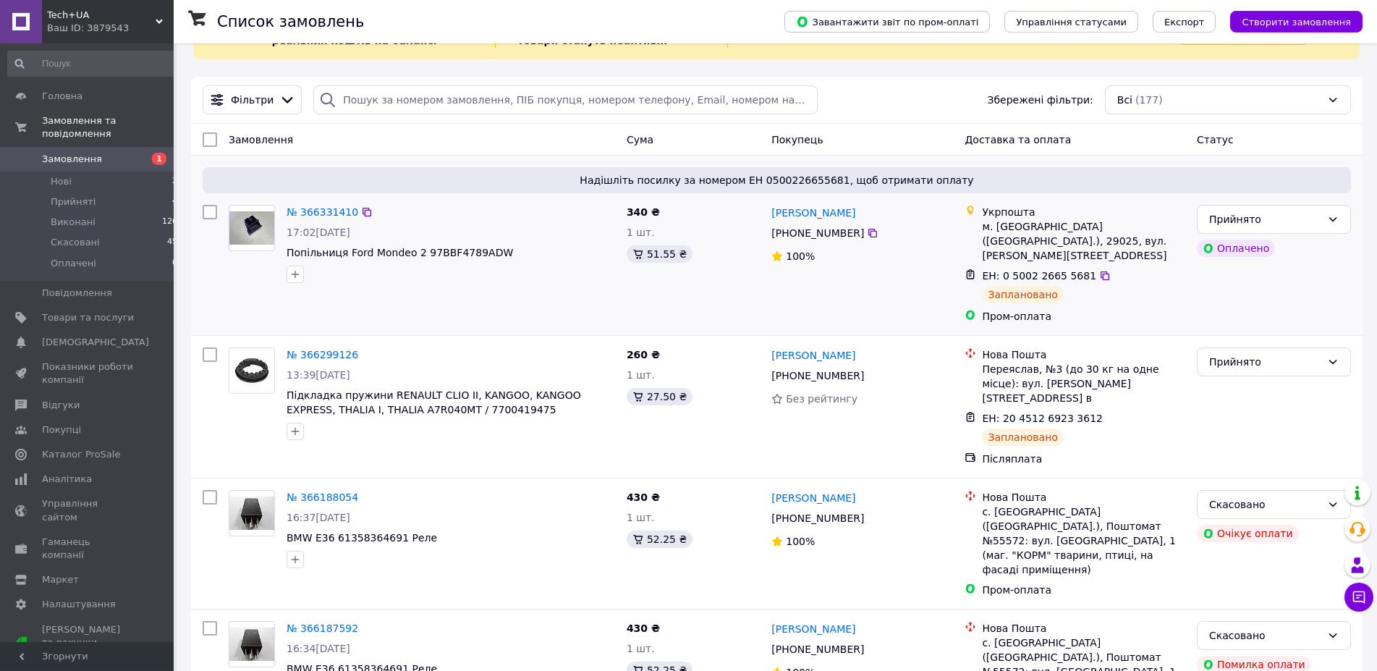
scroll to position [148, 0]
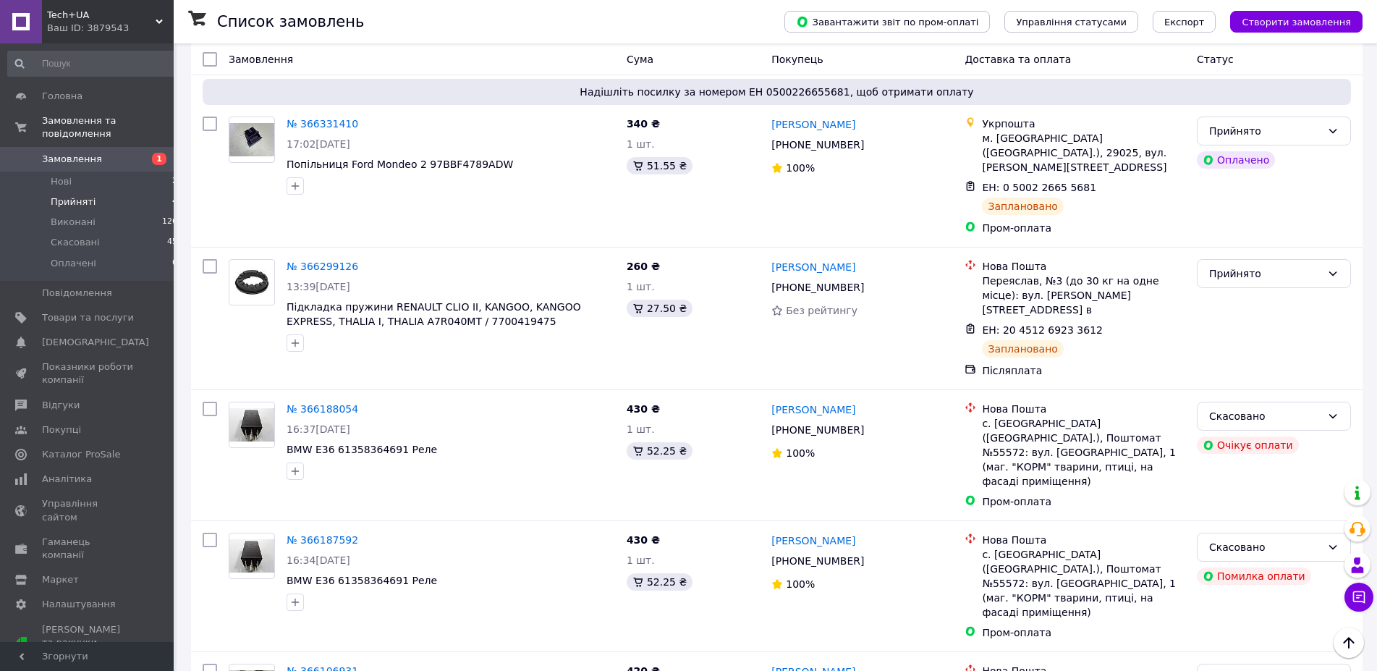
click at [71, 195] on span "Прийняті" at bounding box center [73, 201] width 45 height 13
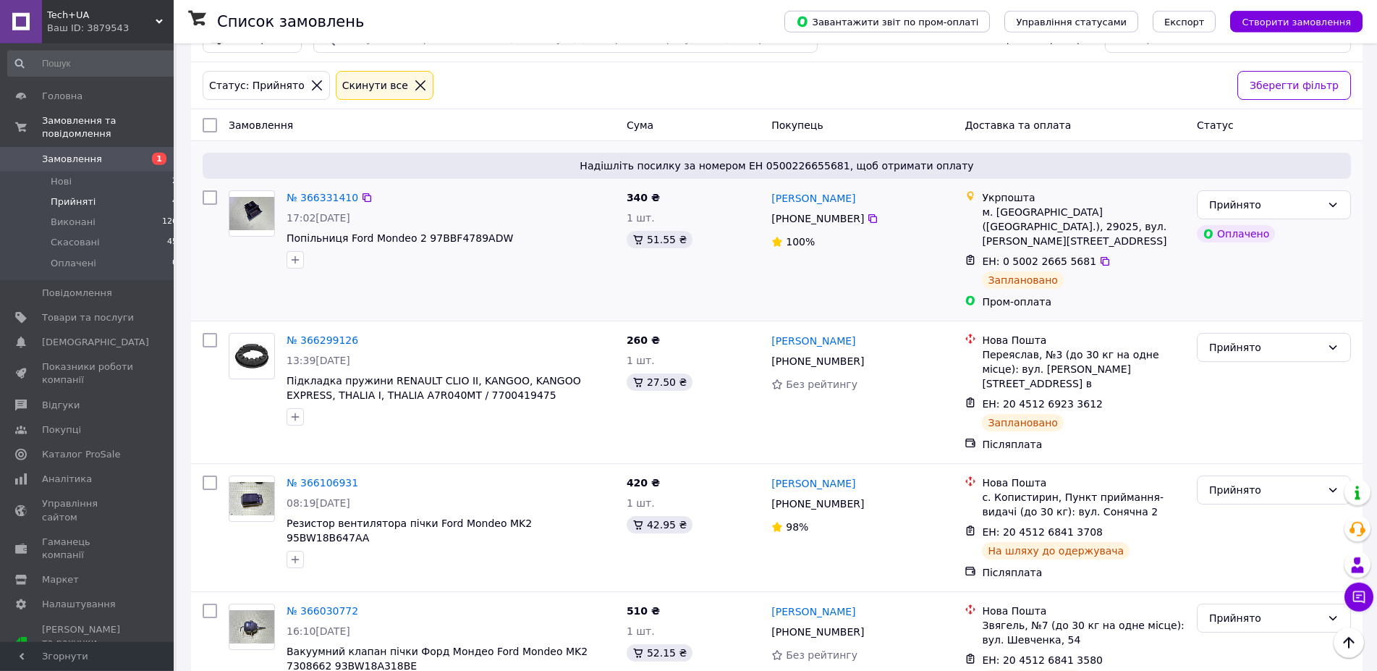
scroll to position [156, 0]
